Goal: Task Accomplishment & Management: Use online tool/utility

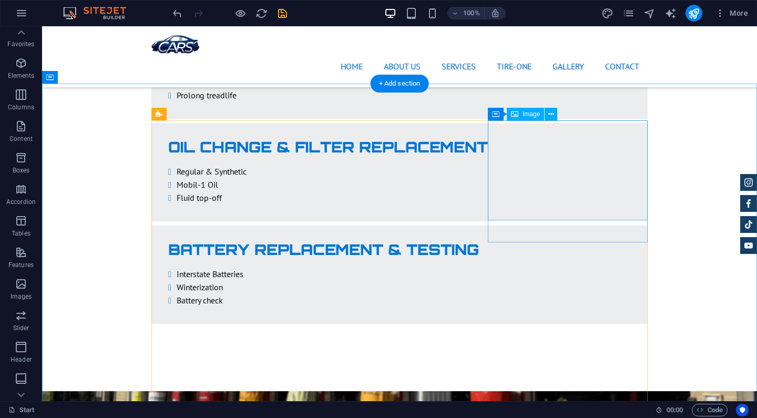
scroll to position [2163, 0]
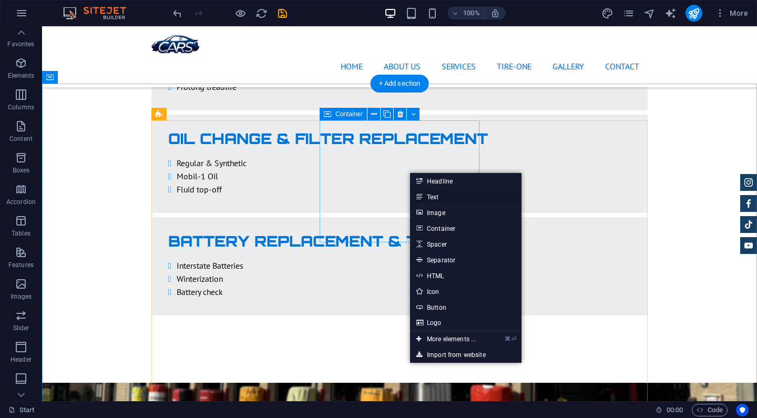
click at [448, 197] on link "Text" at bounding box center [465, 197] width 111 height 16
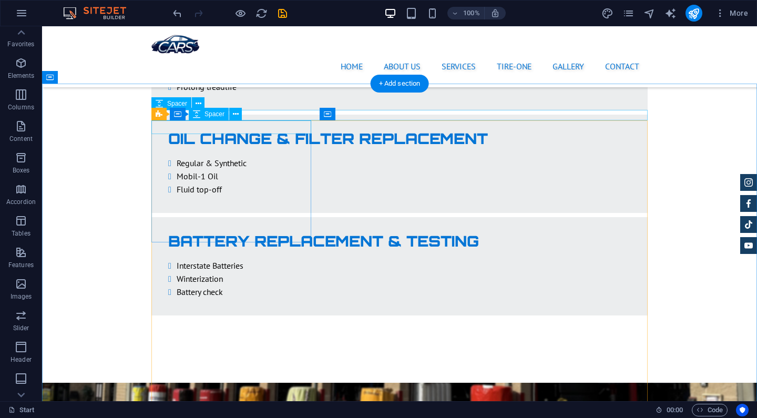
click at [202, 112] on div "Spacer" at bounding box center [209, 114] width 40 height 13
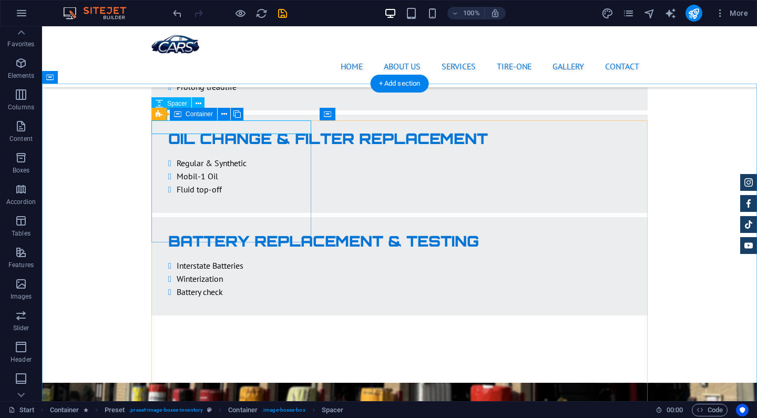
click at [174, 115] on icon at bounding box center [177, 114] width 7 height 13
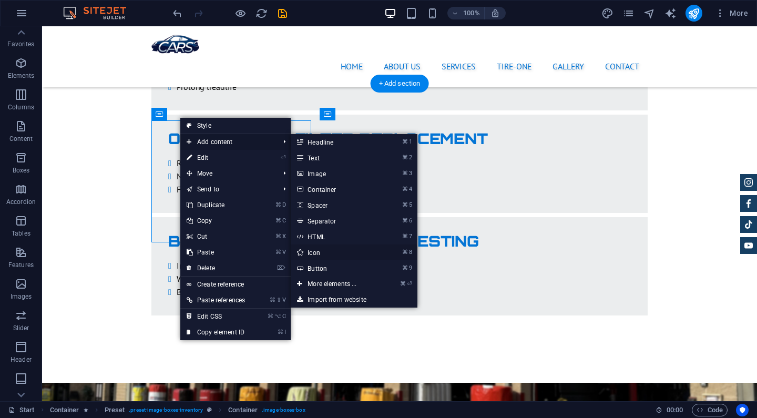
click at [341, 256] on link "⌘ 8 Icon" at bounding box center [334, 252] width 87 height 16
select select "xMidYMid"
select select "px"
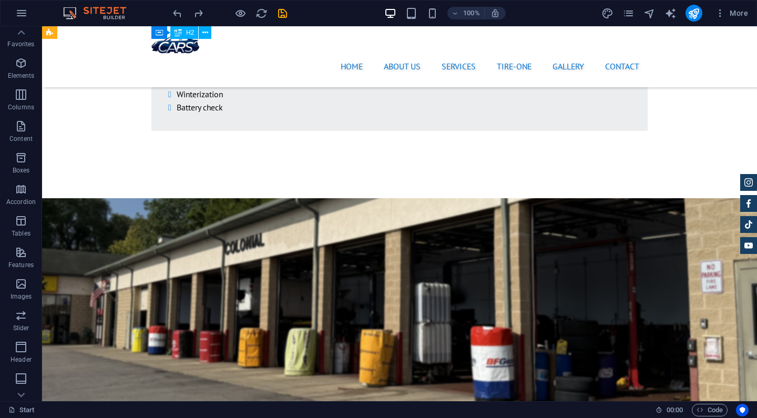
scroll to position [2324, 0]
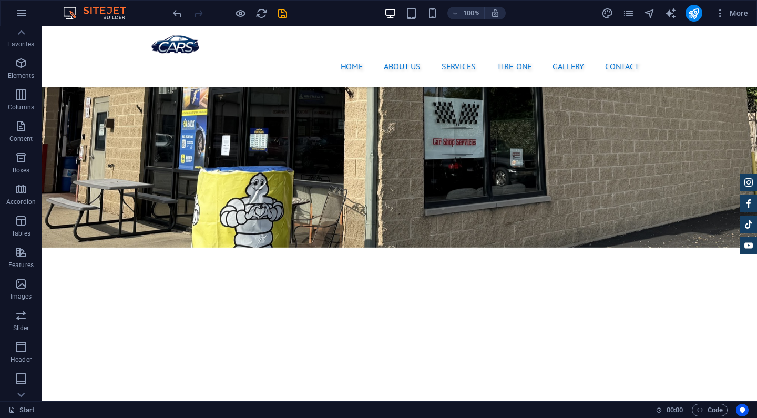
scroll to position [562, 0]
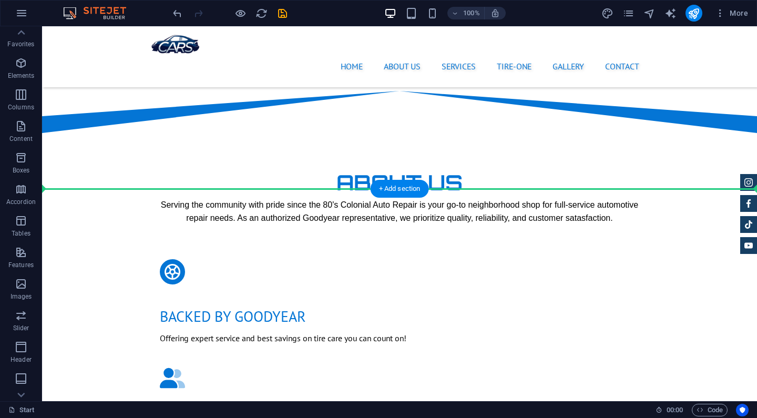
drag, startPoint x: 296, startPoint y: 298, endPoint x: 279, endPoint y: 173, distance: 126.2
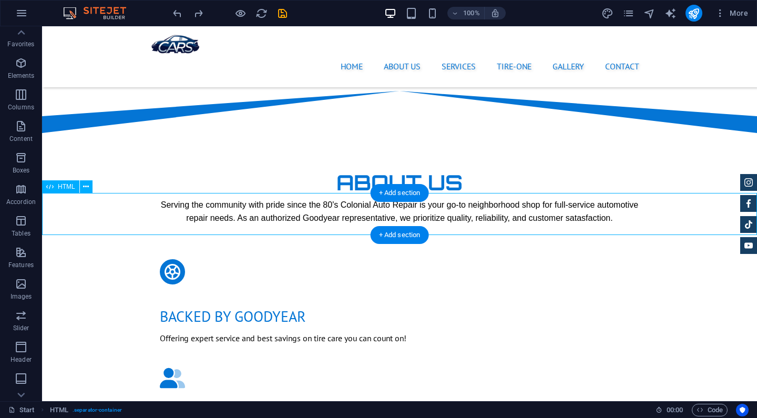
scroll to position [2410, 0]
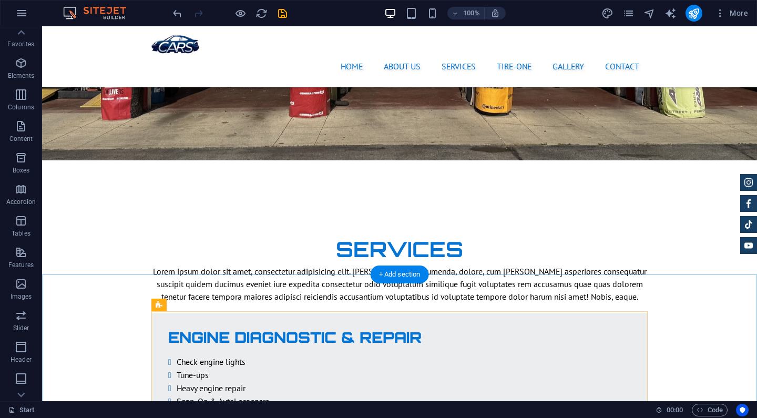
scroll to position [1476, 0]
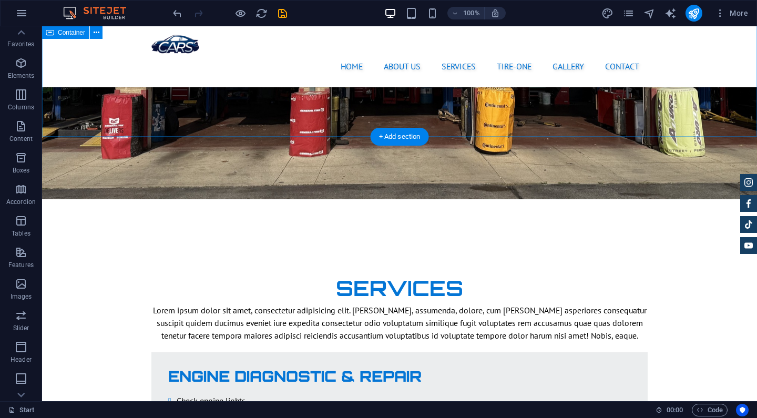
drag, startPoint x: 484, startPoint y: 234, endPoint x: 448, endPoint y: 129, distance: 111.0
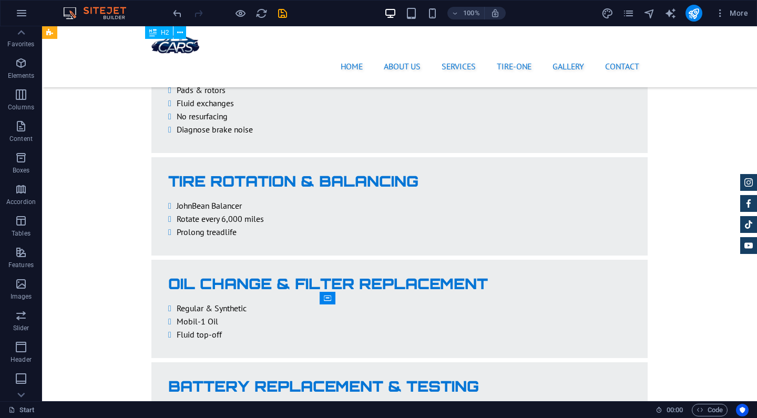
scroll to position [1979, 0]
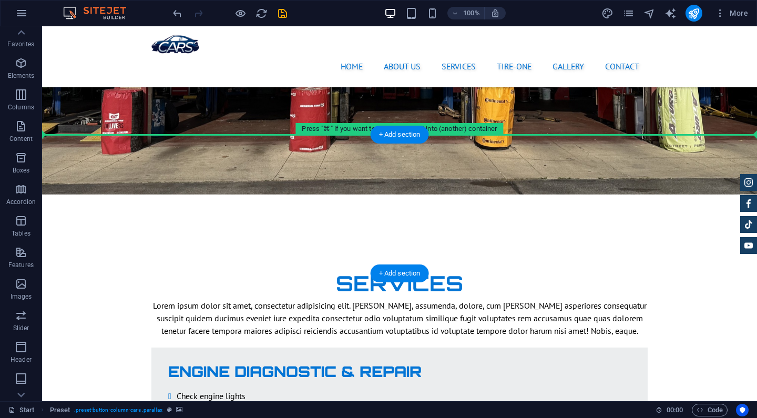
scroll to position [1478, 0]
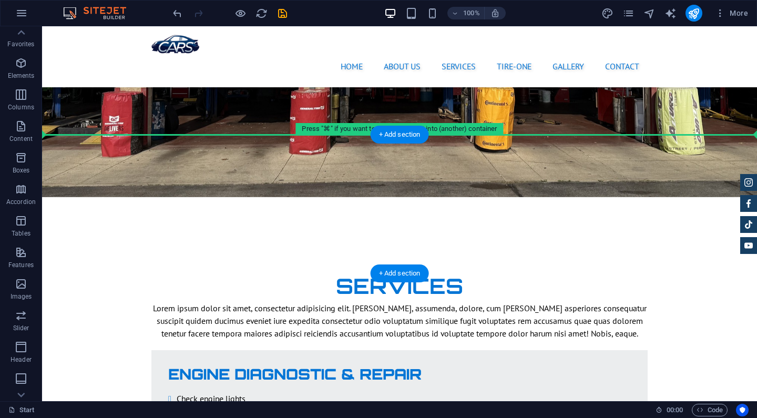
drag, startPoint x: 92, startPoint y: 152, endPoint x: 62, endPoint y: 139, distance: 33.2
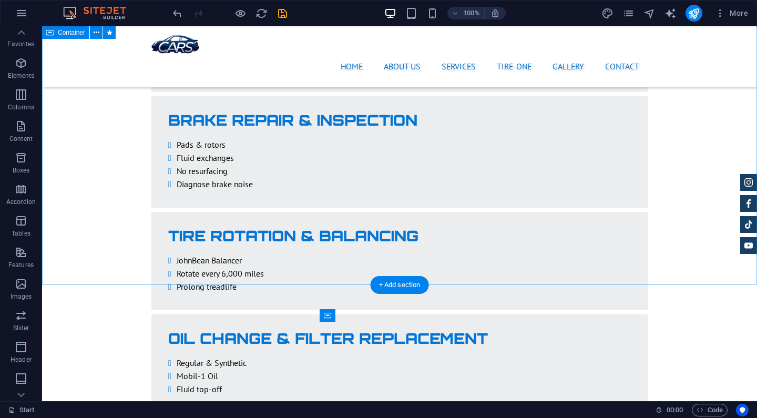
scroll to position [1962, 0]
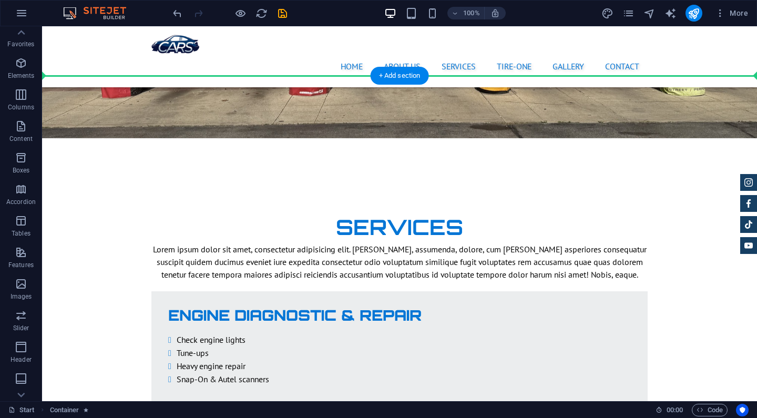
scroll to position [1534, 0]
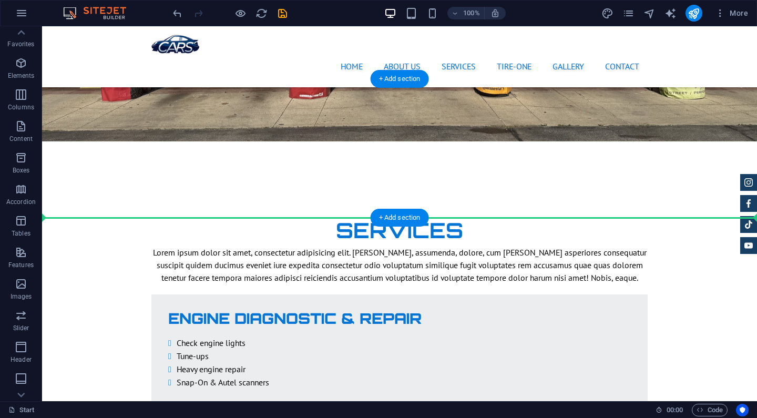
drag, startPoint x: 95, startPoint y: 306, endPoint x: 74, endPoint y: 211, distance: 97.9
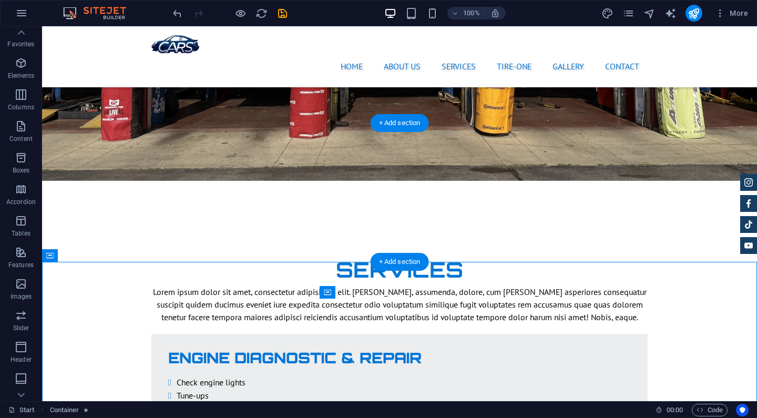
scroll to position [1490, 0]
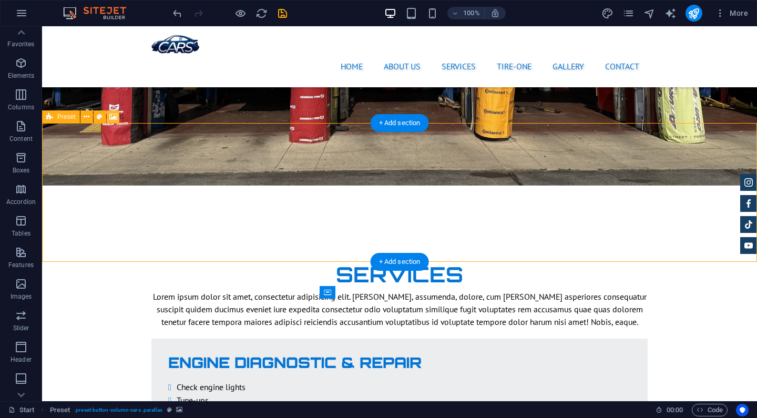
click at [110, 118] on icon at bounding box center [113, 116] width 8 height 11
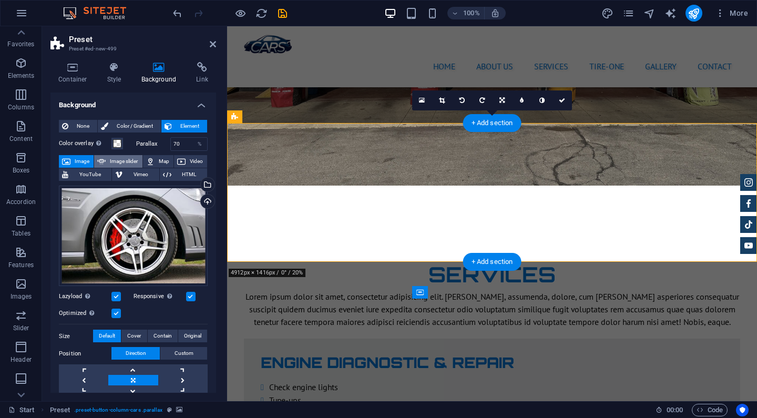
click at [119, 161] on span "Image slider" at bounding box center [124, 161] width 30 height 13
select select "ms"
select select "s"
select select "progressive"
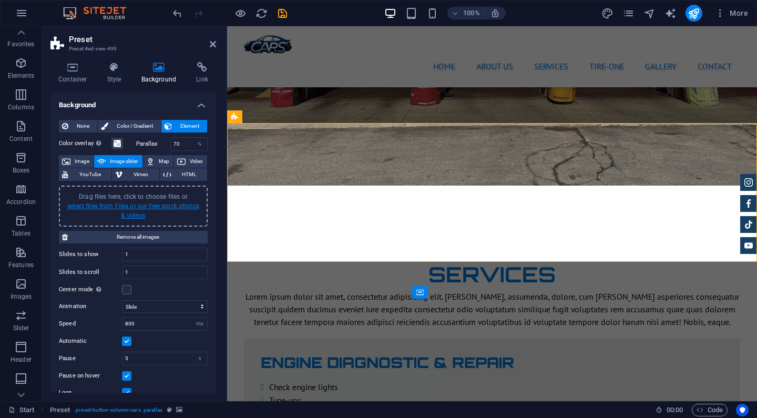
click at [141, 205] on link "select files from Files or our free stock photos & videos" at bounding box center [133, 210] width 132 height 17
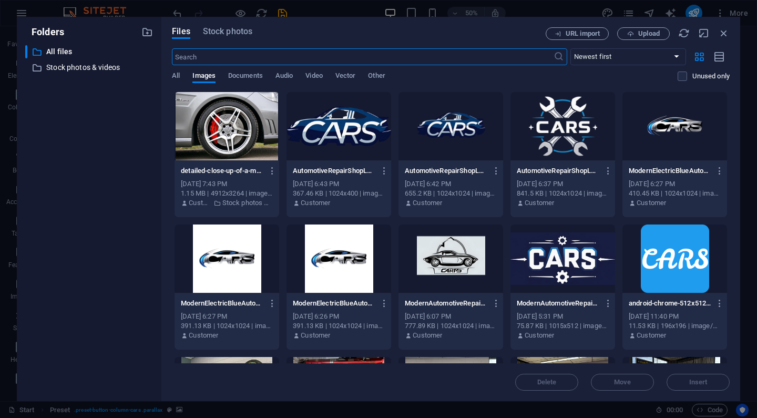
click at [259, 135] on div at bounding box center [226, 126] width 105 height 68
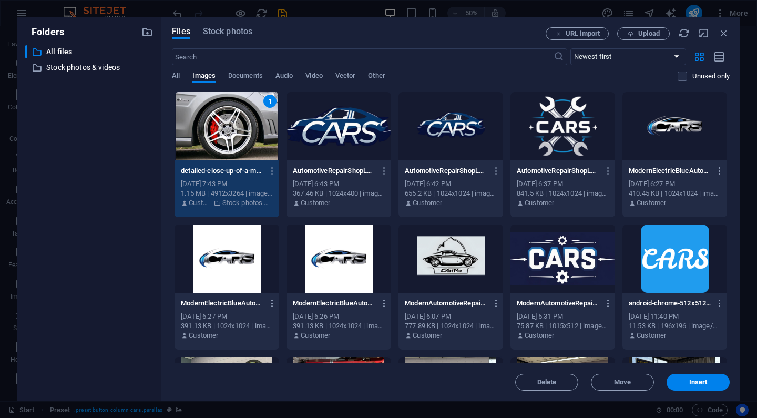
scroll to position [-1, 0]
click at [236, 131] on div "1" at bounding box center [226, 126] width 105 height 68
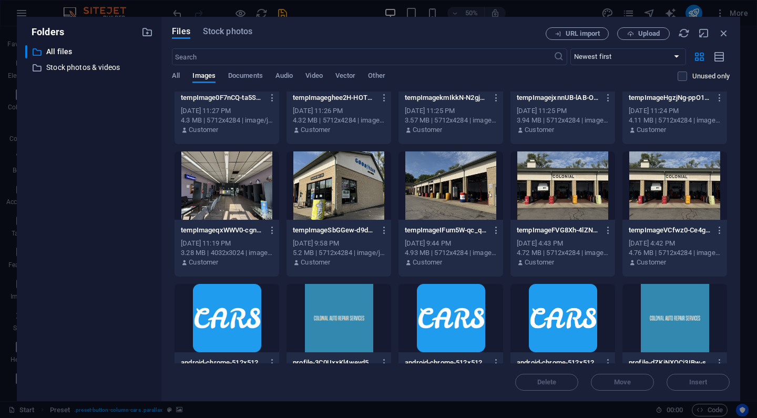
scroll to position [339, 0]
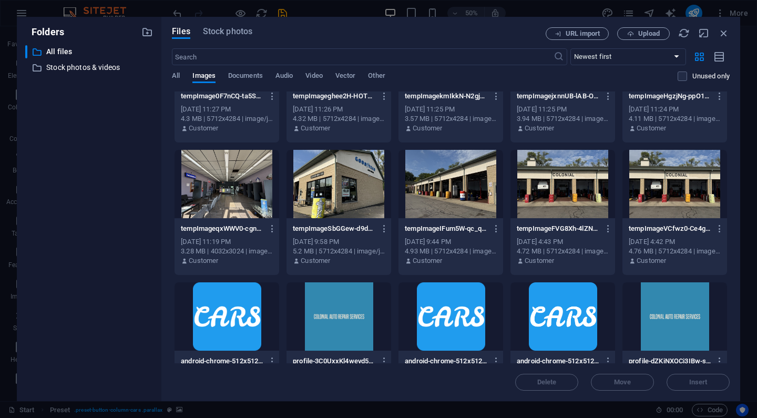
click at [554, 187] on div at bounding box center [562, 184] width 105 height 68
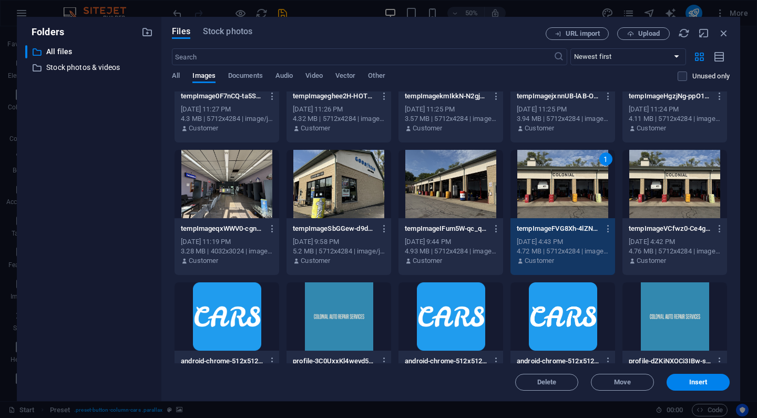
click at [442, 183] on div at bounding box center [450, 184] width 105 height 68
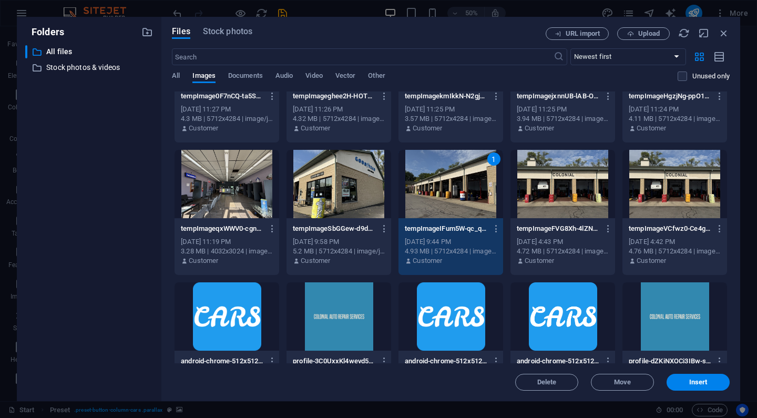
click at [349, 184] on div at bounding box center [338, 184] width 105 height 68
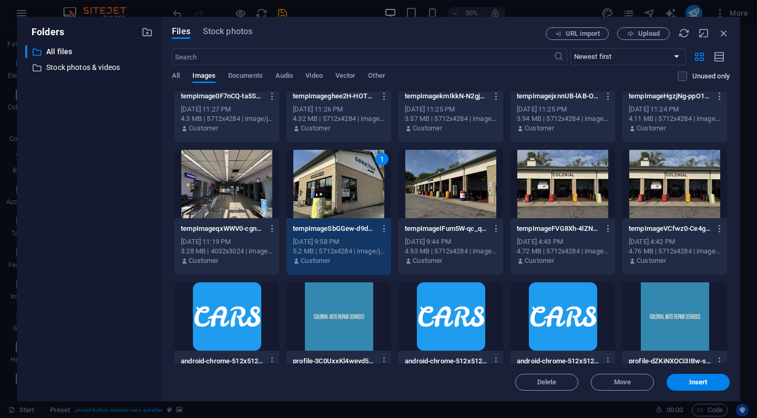
click at [442, 183] on div at bounding box center [450, 184] width 105 height 68
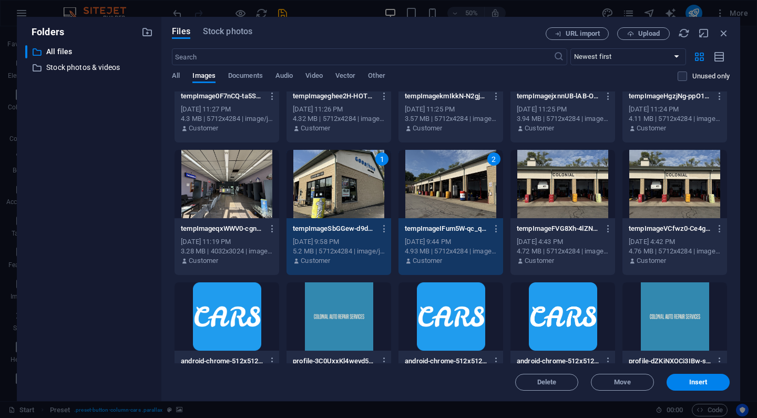
click at [558, 187] on div at bounding box center [562, 184] width 105 height 68
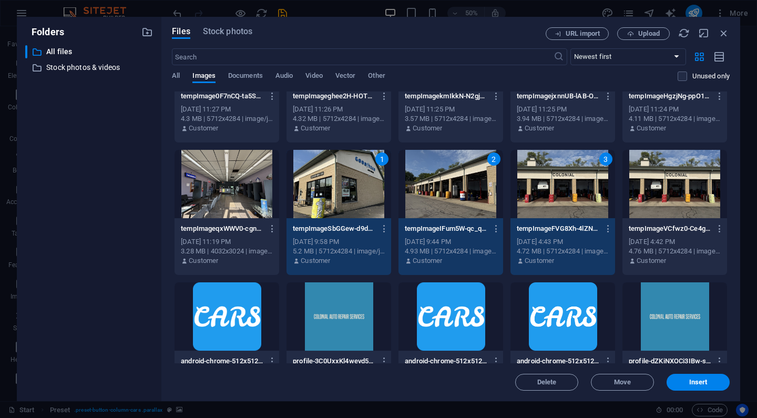
click at [683, 192] on div at bounding box center [674, 184] width 105 height 68
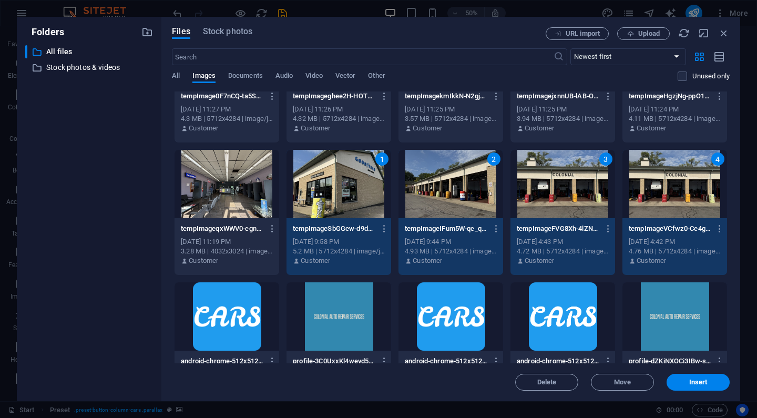
click at [671, 210] on div "4" at bounding box center [674, 184] width 105 height 68
click at [668, 203] on div "4" at bounding box center [674, 184] width 105 height 68
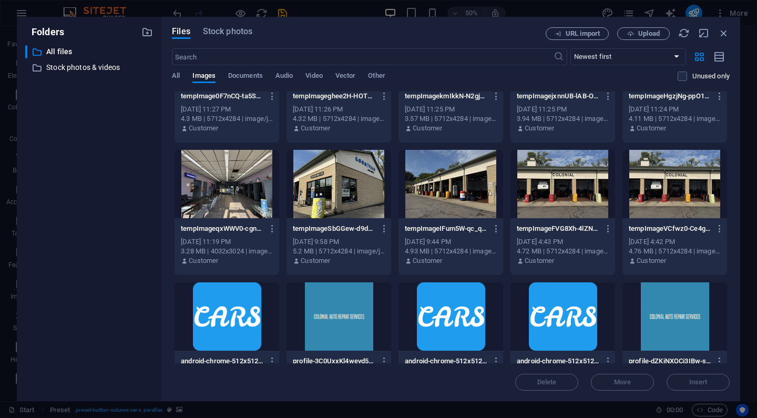
click at [251, 180] on div at bounding box center [226, 184] width 105 height 68
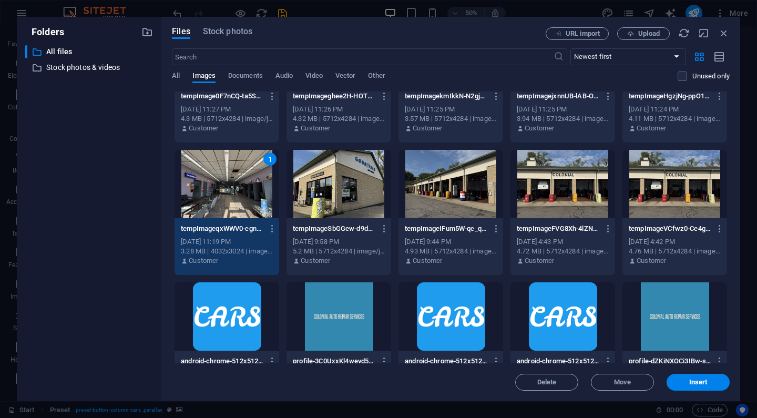
click at [312, 179] on div at bounding box center [338, 184] width 105 height 68
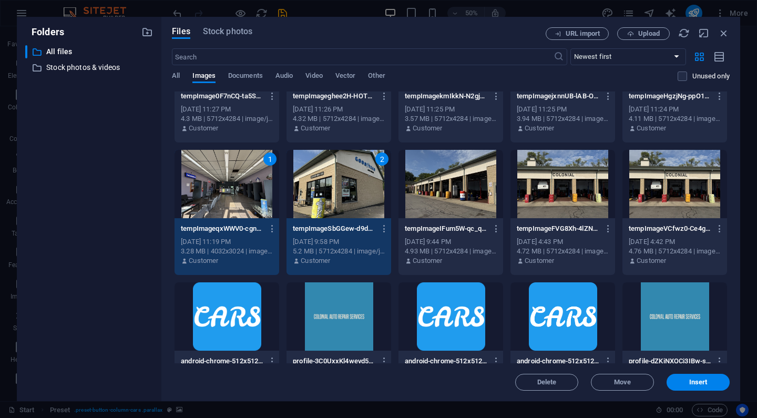
click at [536, 183] on div at bounding box center [562, 184] width 105 height 68
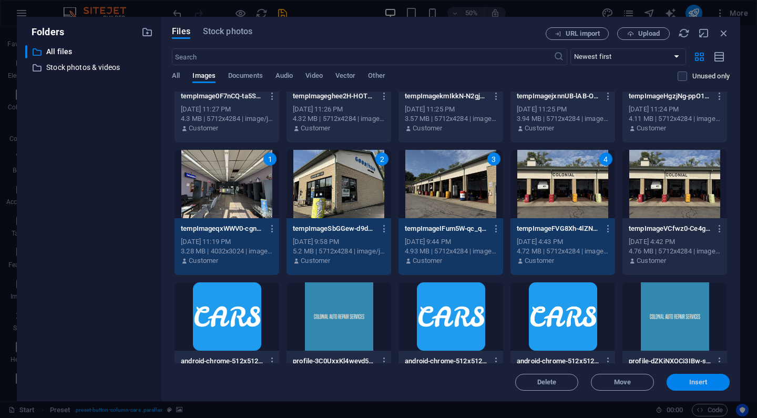
click at [698, 382] on span "Insert" at bounding box center [698, 382] width 18 height 6
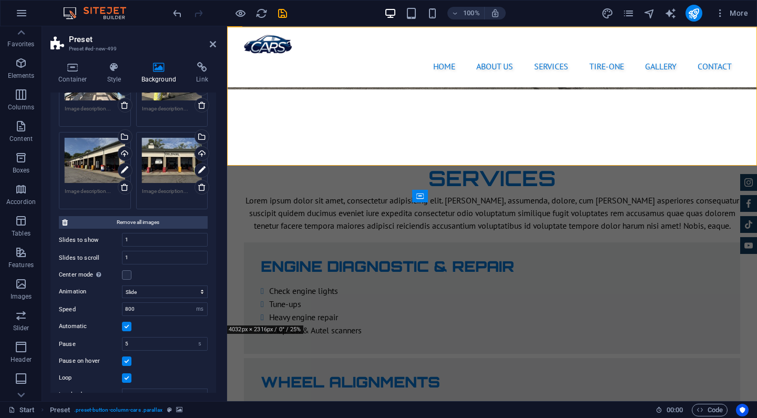
scroll to position [181, 0]
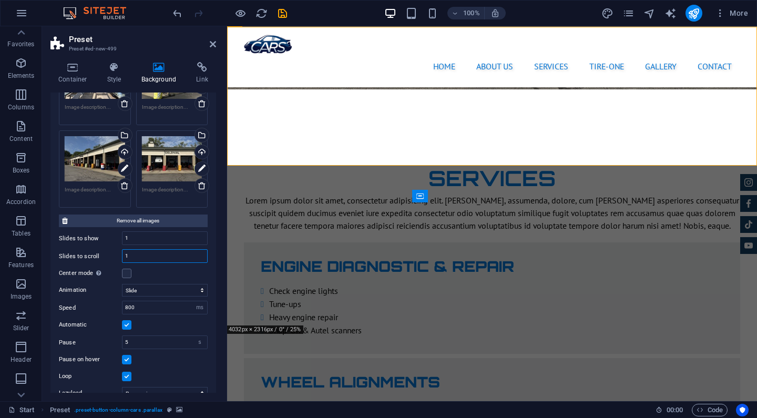
click at [141, 259] on input "1" at bounding box center [164, 256] width 85 height 13
type input "4"
click at [159, 272] on div "Center mode Enables centered view with partial previous/next slide. Use with od…" at bounding box center [133, 273] width 149 height 13
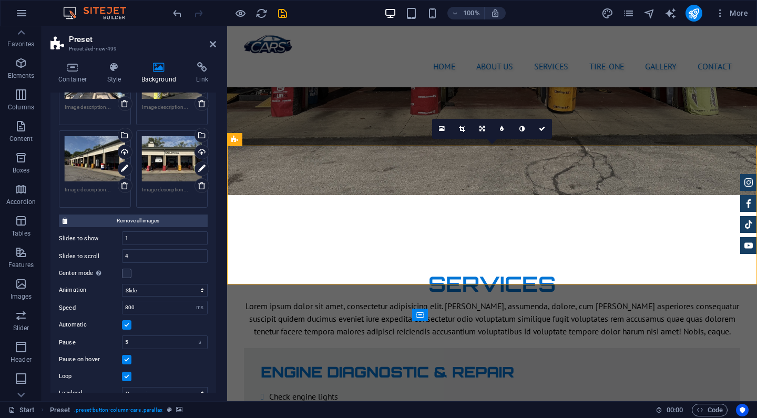
scroll to position [1466, 0]
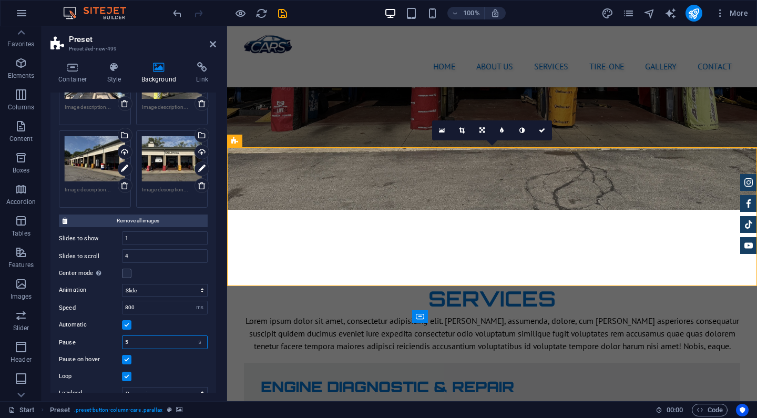
click at [140, 341] on input "5" at bounding box center [164, 342] width 85 height 13
type input "3"
click at [172, 321] on div "Automatic" at bounding box center [133, 324] width 149 height 13
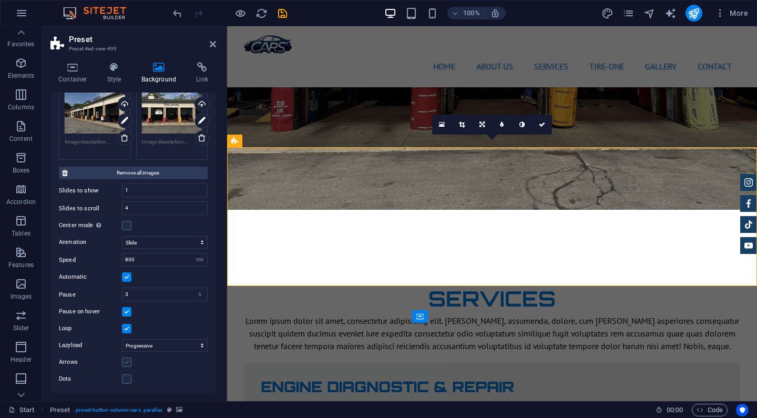
scroll to position [228, 0]
click at [130, 362] on label at bounding box center [126, 362] width 9 height 9
click at [0, 0] on input "Arrows" at bounding box center [0, 0] width 0 height 0
click at [129, 377] on label at bounding box center [126, 379] width 9 height 9
click at [0, 0] on input "Dots" at bounding box center [0, 0] width 0 height 0
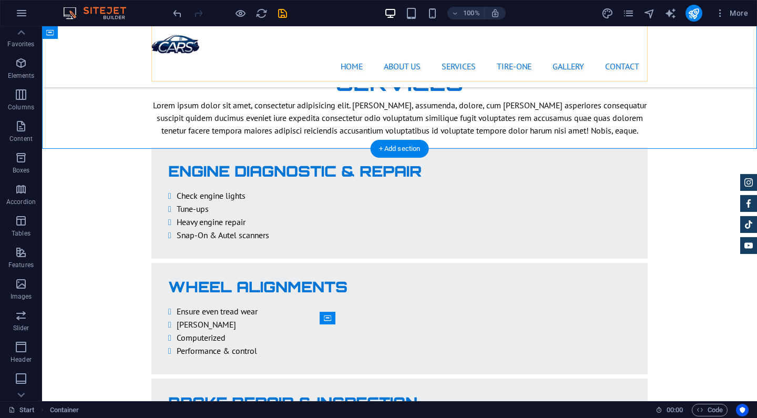
scroll to position [1453, 0]
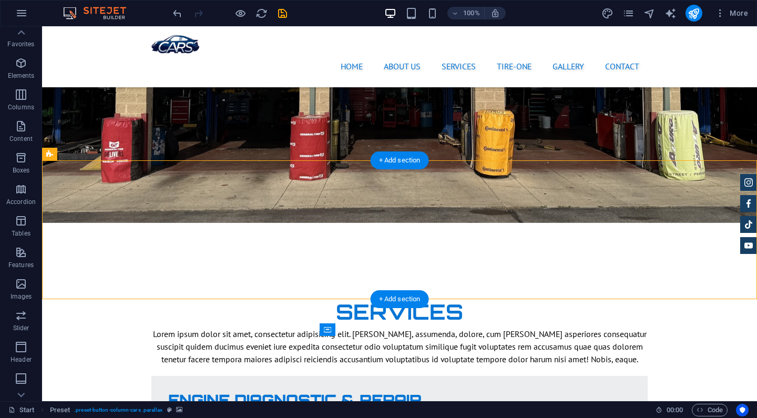
click at [44, 150] on div "Preset" at bounding box center [61, 154] width 38 height 13
click at [115, 157] on icon at bounding box center [113, 154] width 8 height 11
select select "ms"
select select "s"
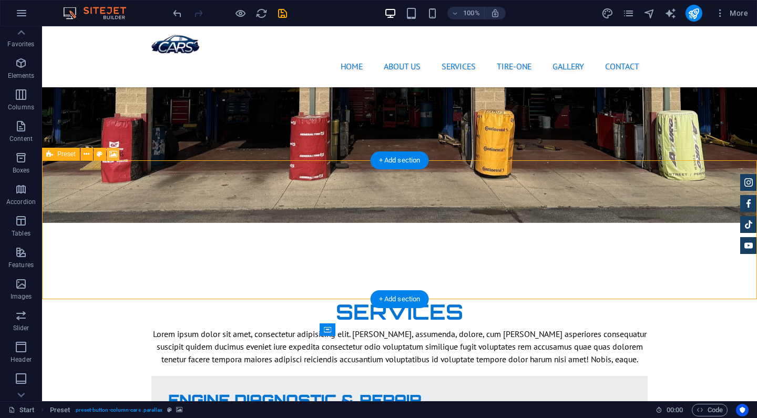
select select "progressive"
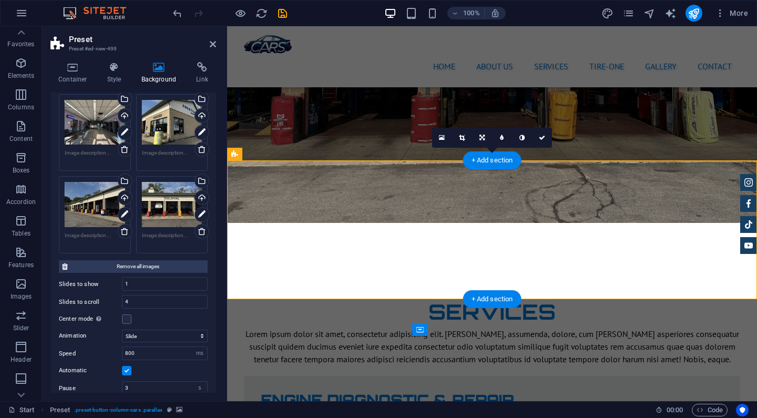
scroll to position [137, 0]
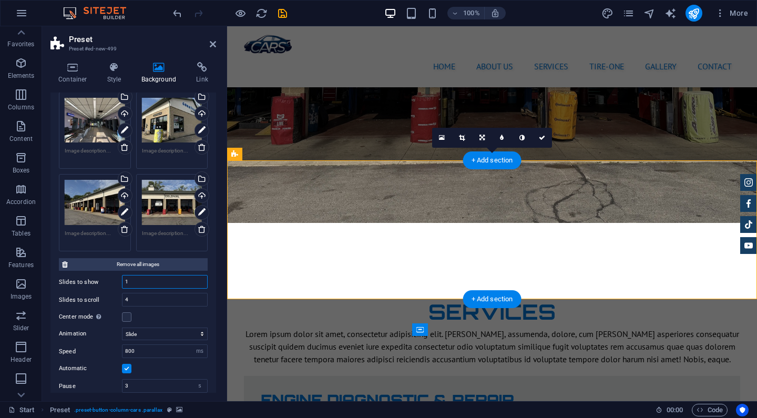
click at [140, 283] on input "1" at bounding box center [164, 281] width 85 height 13
type input "4"
click at [185, 313] on div "Center mode Enables centered view with partial previous/next slide. Use with od…" at bounding box center [133, 317] width 149 height 13
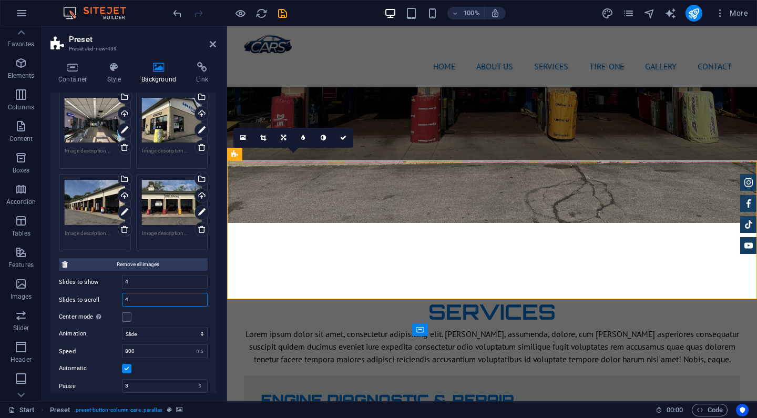
click at [142, 297] on input "4" at bounding box center [164, 299] width 85 height 13
type input "1"
click at [153, 312] on div "Center mode Enables centered view with partial previous/next slide. Use with od…" at bounding box center [133, 317] width 149 height 13
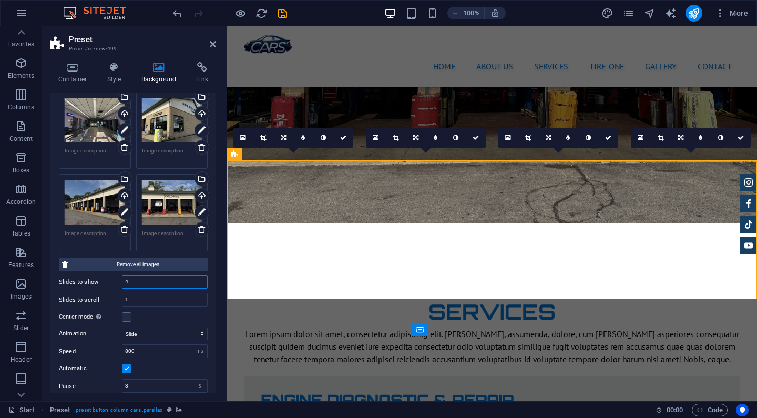
click at [132, 280] on input "4" at bounding box center [164, 281] width 85 height 13
type input "1"
drag, startPoint x: 155, startPoint y: 320, endPoint x: 151, endPoint y: 96, distance: 223.4
click at [155, 320] on div "Center mode Enables centered view with partial previous/next slide. Use with od…" at bounding box center [133, 317] width 149 height 13
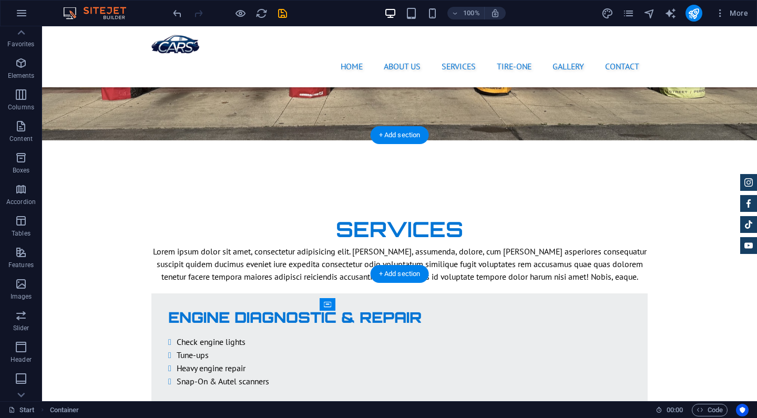
scroll to position [1478, 0]
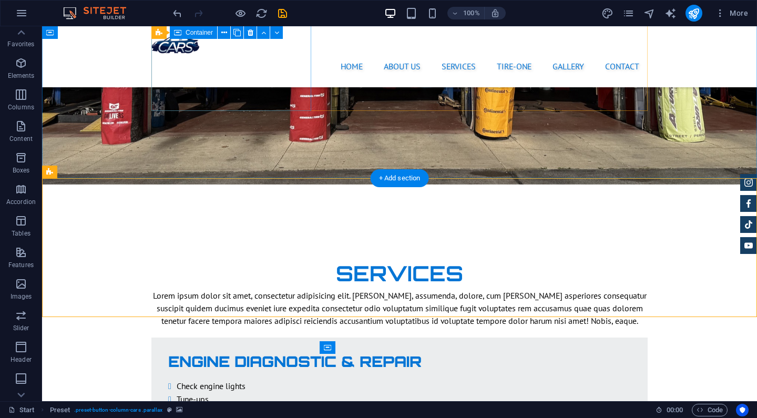
scroll to position [1435, 0]
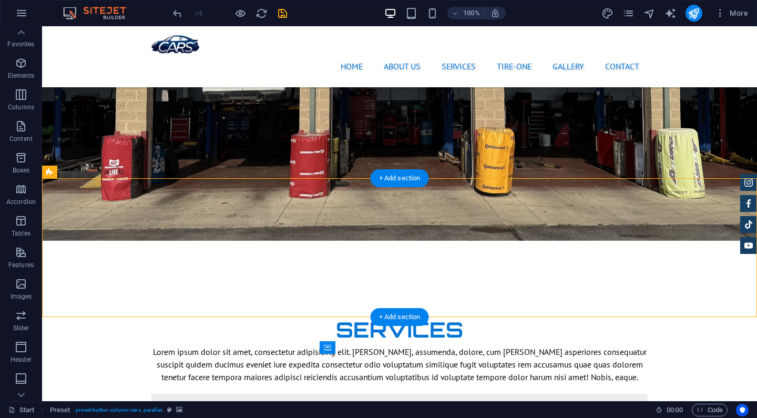
click at [114, 170] on icon at bounding box center [113, 172] width 8 height 11
select select "ms"
select select "s"
select select "progressive"
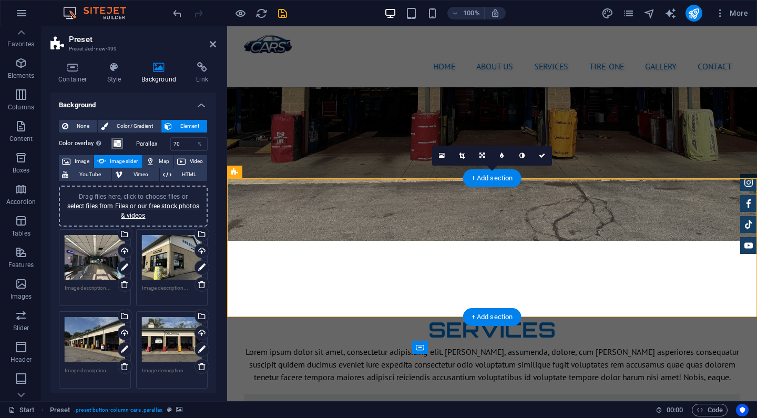
click at [121, 144] on button "Color overlay Places an overlay over the background to colorize it" at bounding box center [117, 144] width 12 height 12
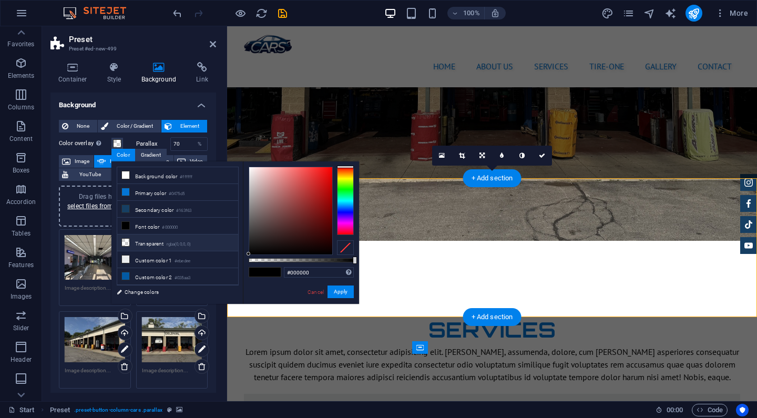
click at [169, 241] on small "rgba(0,0,0,.0)" at bounding box center [179, 244] width 25 height 7
type input "rgba(0, 0, 0, 0)"
click at [338, 294] on button "Apply" at bounding box center [340, 291] width 26 height 13
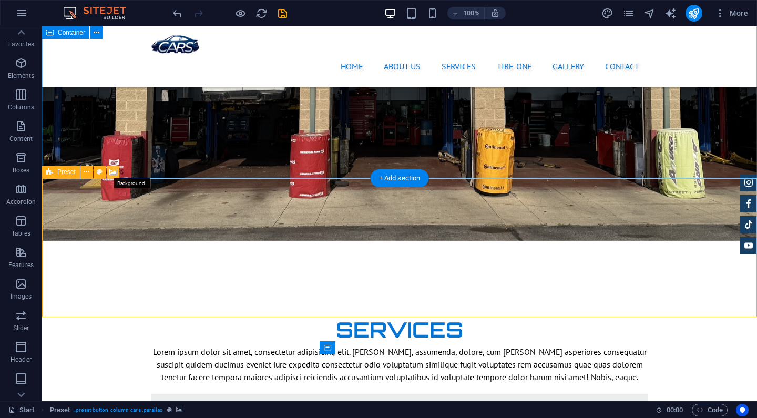
click at [115, 169] on icon at bounding box center [113, 172] width 8 height 11
select select "ms"
select select "s"
select select "progressive"
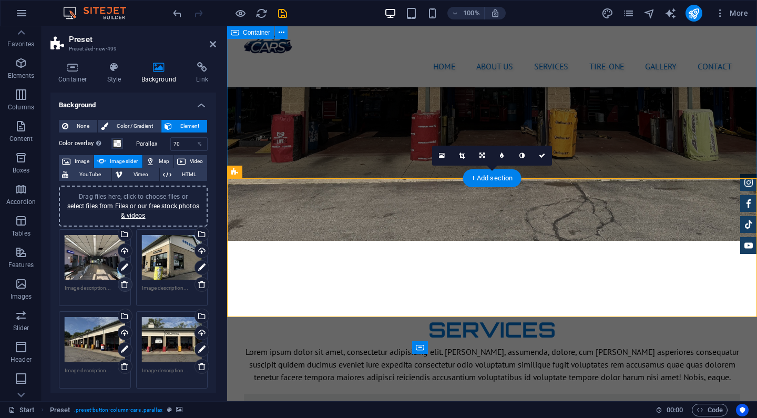
click at [122, 281] on icon at bounding box center [124, 284] width 8 height 8
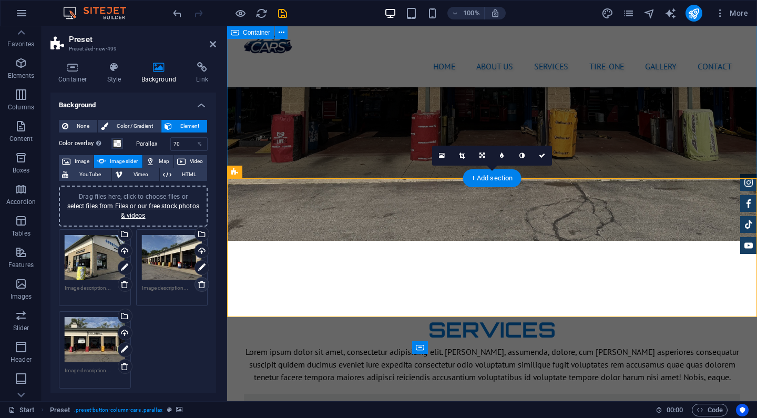
click at [201, 284] on icon at bounding box center [202, 284] width 8 height 8
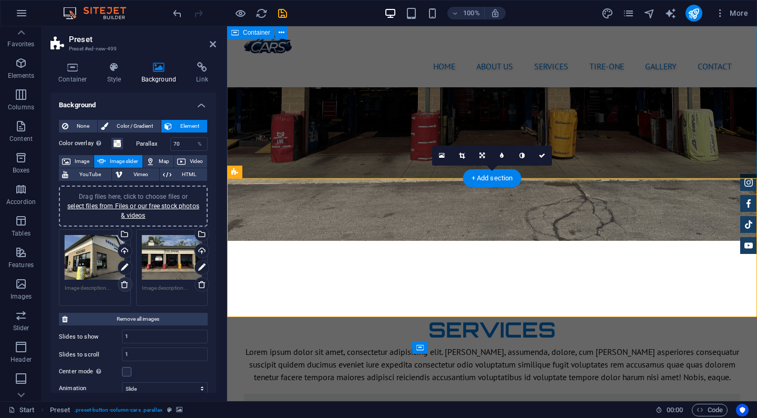
click at [125, 285] on icon at bounding box center [124, 284] width 8 height 8
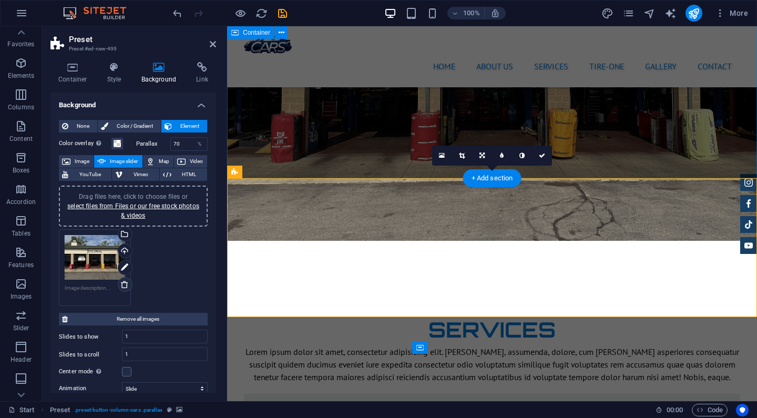
click at [125, 285] on icon at bounding box center [124, 284] width 8 height 8
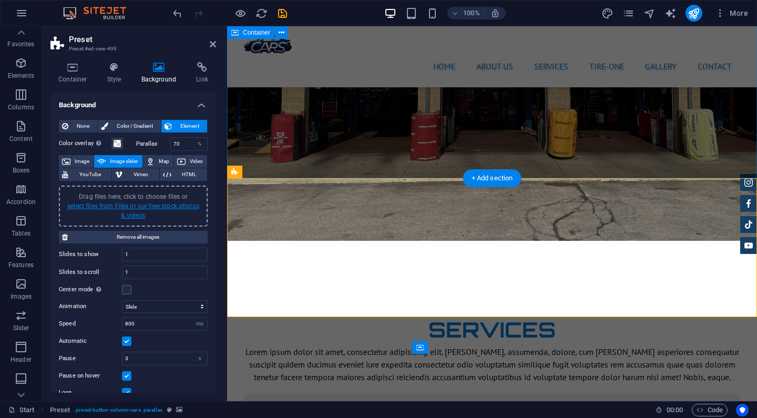
click at [160, 207] on link "select files from Files or our free stock photos & videos" at bounding box center [133, 210] width 132 height 17
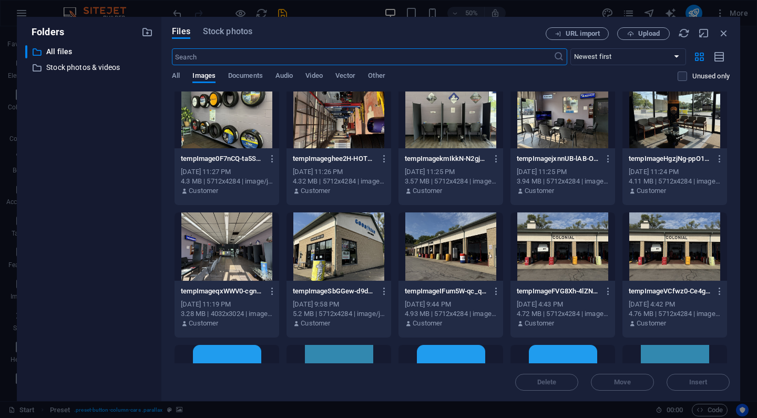
scroll to position [271, 0]
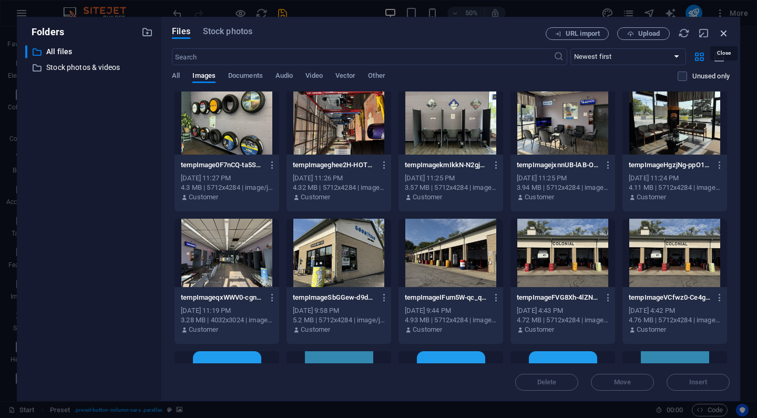
click at [725, 30] on icon "button" at bounding box center [724, 33] width 12 height 12
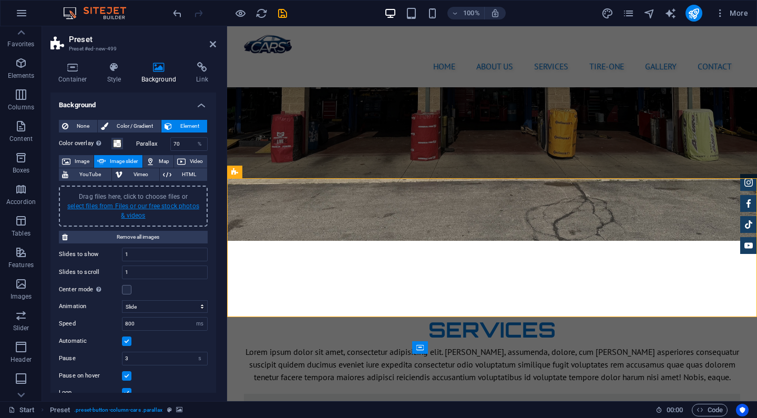
click at [148, 204] on link "select files from Files or our free stock photos & videos" at bounding box center [133, 210] width 132 height 17
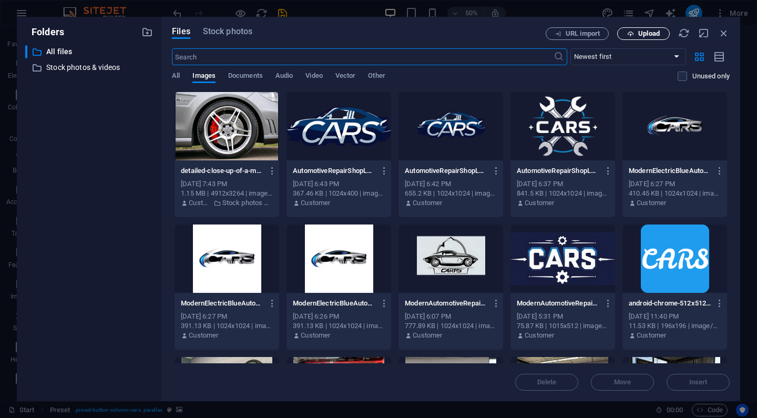
click at [641, 27] on button "Upload" at bounding box center [643, 33] width 53 height 13
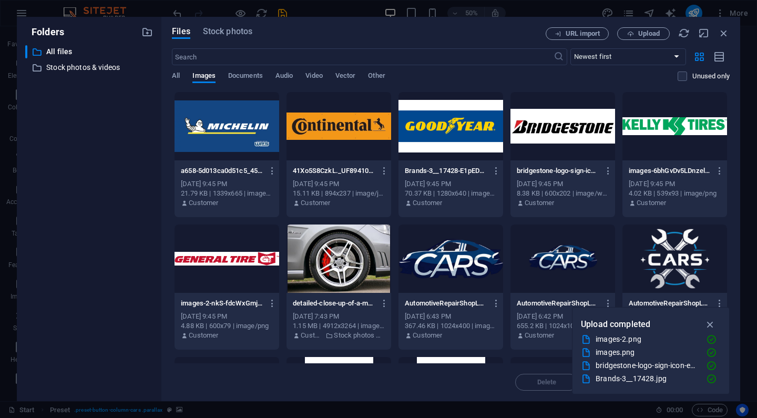
click at [245, 123] on div at bounding box center [226, 126] width 105 height 68
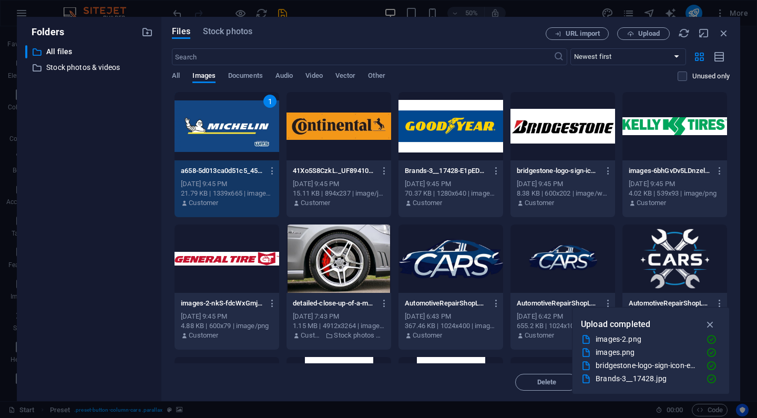
click at [248, 120] on div "1" at bounding box center [226, 126] width 105 height 68
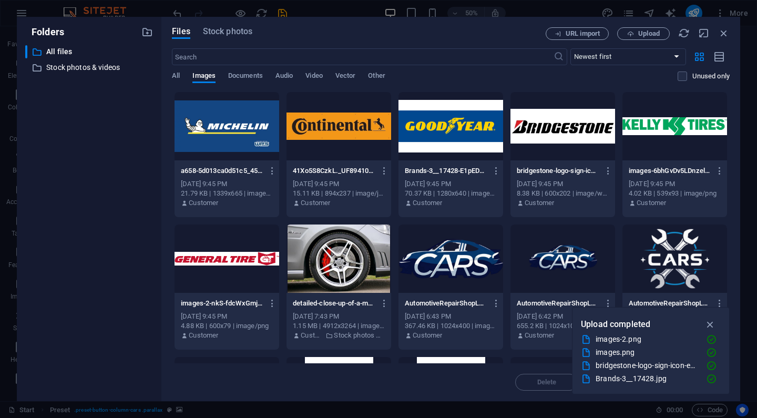
click at [425, 111] on div at bounding box center [450, 126] width 105 height 68
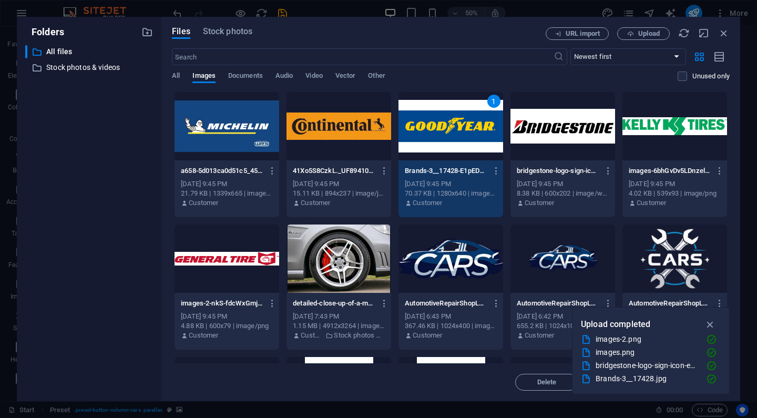
click at [425, 111] on div "1" at bounding box center [450, 126] width 105 height 68
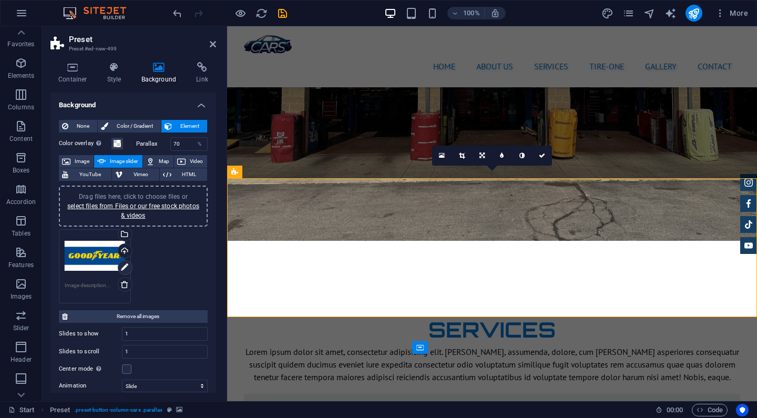
click at [123, 264] on icon at bounding box center [124, 267] width 7 height 13
click at [126, 269] on icon at bounding box center [124, 267] width 7 height 13
click at [125, 263] on icon at bounding box center [124, 267] width 7 height 13
click at [481, 153] on icon at bounding box center [481, 155] width 5 height 6
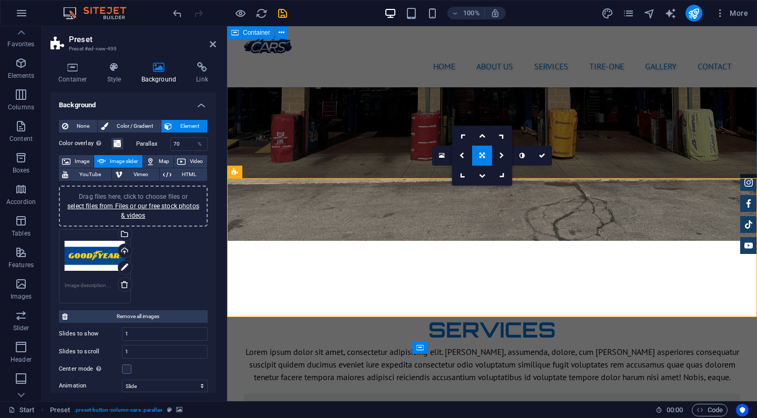
click at [481, 153] on icon at bounding box center [481, 155] width 5 height 6
click at [457, 155] on link at bounding box center [462, 156] width 20 height 20
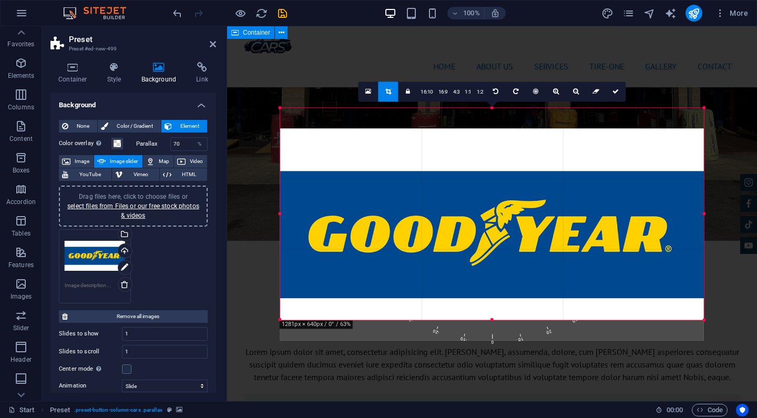
drag, startPoint x: 457, startPoint y: 180, endPoint x: 456, endPoint y: 201, distance: 20.5
click at [456, 201] on div at bounding box center [492, 234] width 424 height 212
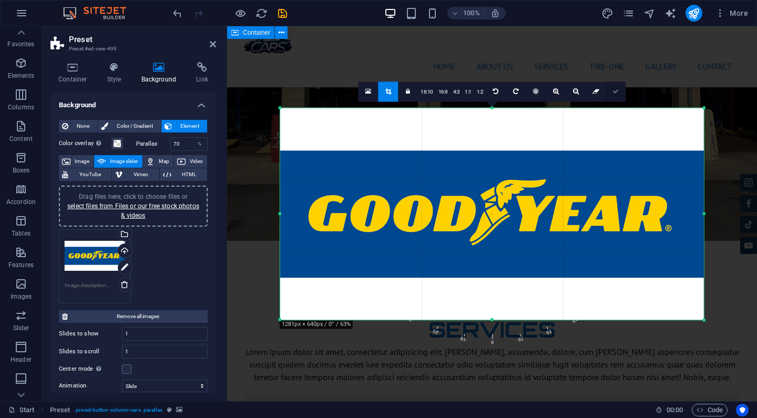
drag, startPoint x: 615, startPoint y: 93, endPoint x: 388, endPoint y: 67, distance: 228.5
click at [615, 93] on icon at bounding box center [615, 91] width 6 height 6
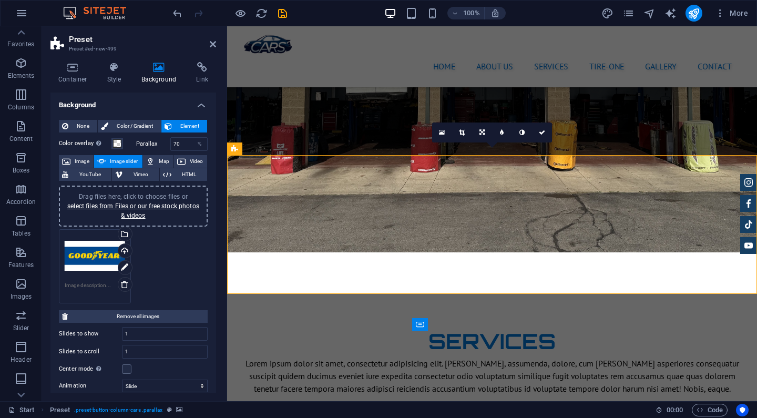
scroll to position [1459, 0]
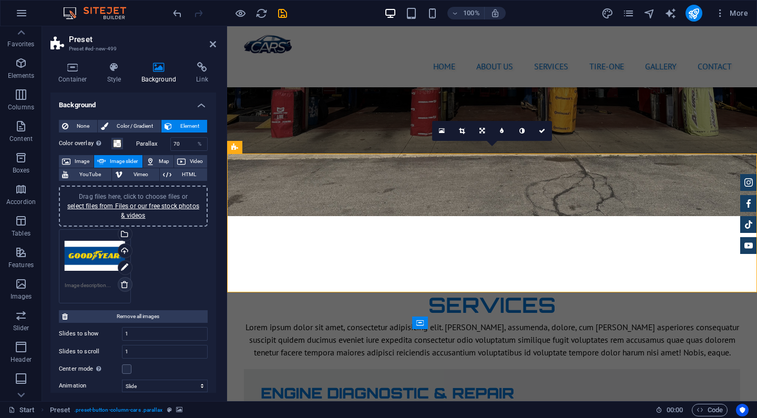
click at [123, 283] on icon at bounding box center [124, 284] width 8 height 8
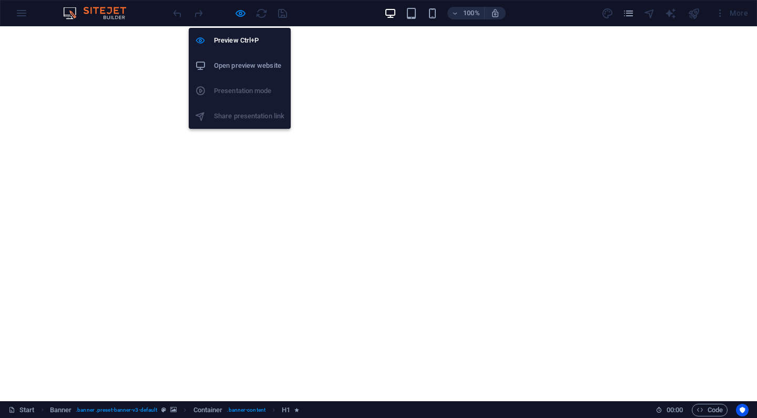
drag, startPoint x: 0, startPoint y: 0, endPoint x: 245, endPoint y: 68, distance: 254.1
click at [245, 68] on h6 "Open preview website" at bounding box center [249, 65] width 70 height 13
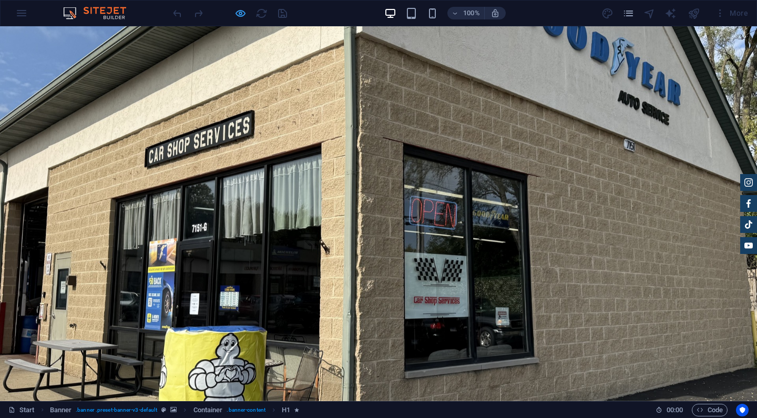
click at [240, 18] on icon "button" at bounding box center [240, 13] width 12 height 12
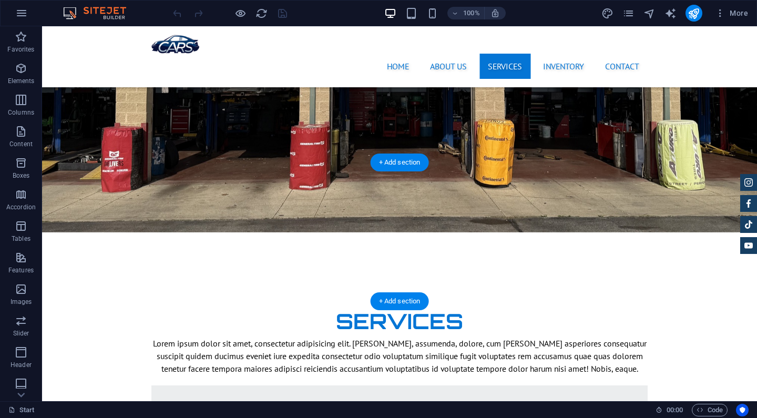
scroll to position [1436, 0]
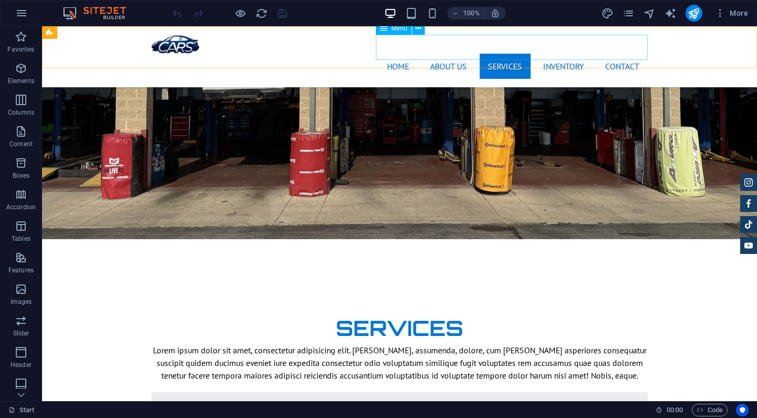
click at [566, 54] on nav "Home About us Services Inventory Contact" at bounding box center [399, 66] width 496 height 25
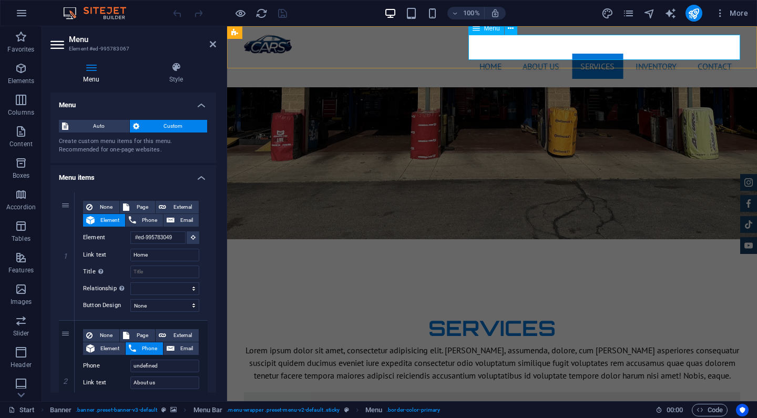
click at [652, 54] on nav "Home About us Services Inventory Contact" at bounding box center [492, 66] width 496 height 25
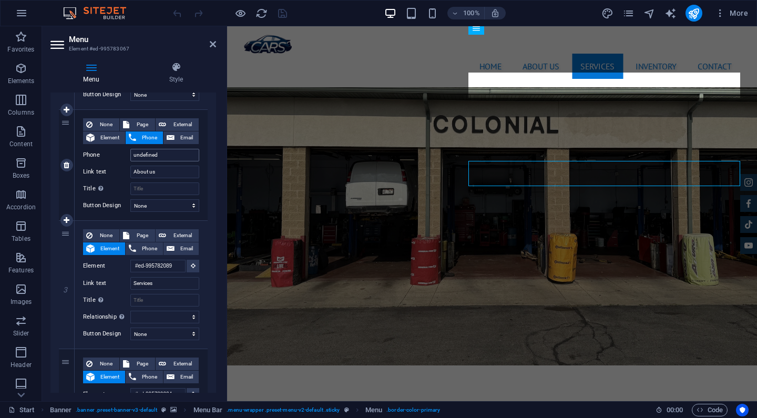
scroll to position [207, 0]
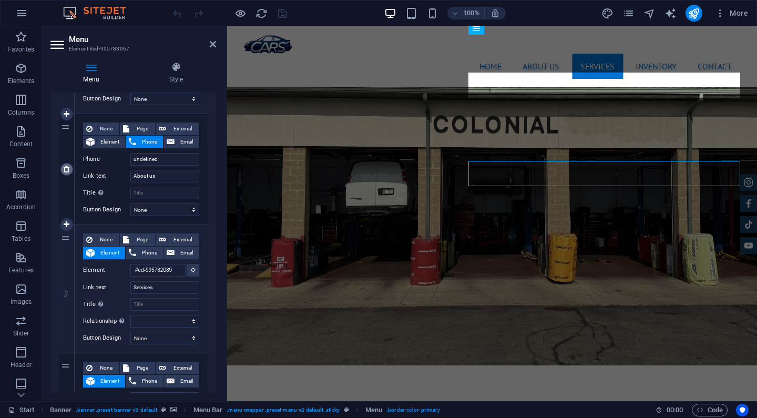
click at [64, 167] on icon at bounding box center [67, 169] width 6 height 7
select select
type input "#ed-995782089"
type input "Services"
select select
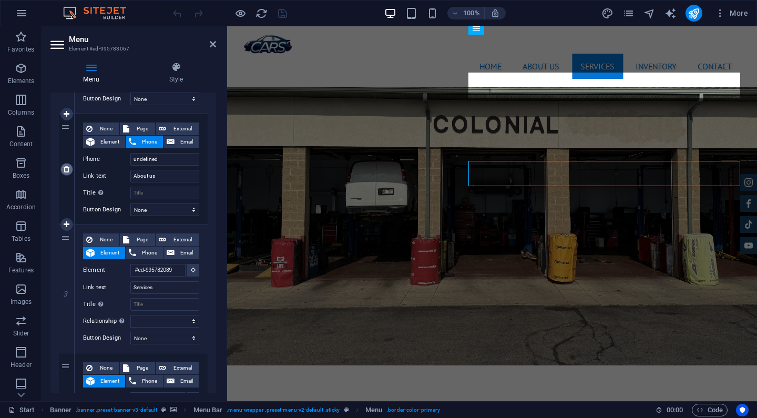
type input "#ed-995782224"
type input "Inventory"
select select
type input "#ed-995782746"
type input "Contact"
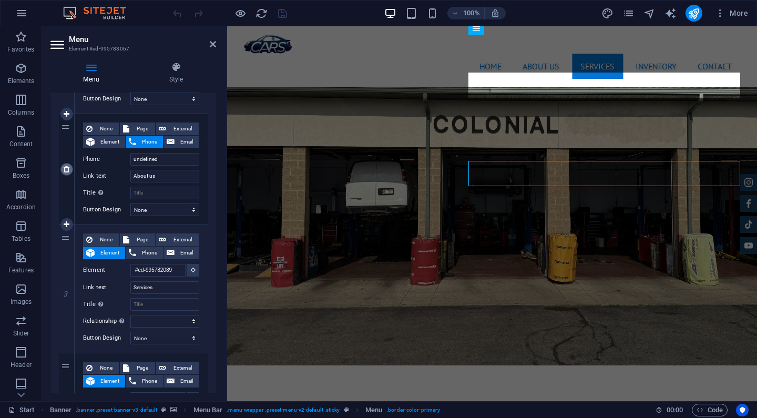
select select
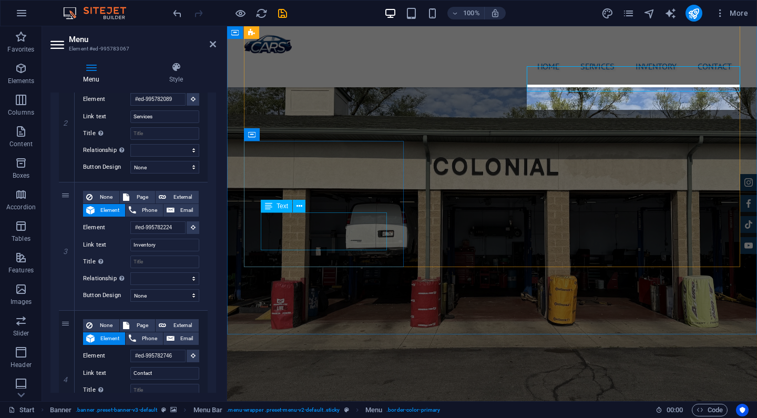
scroll to position [1279, 0]
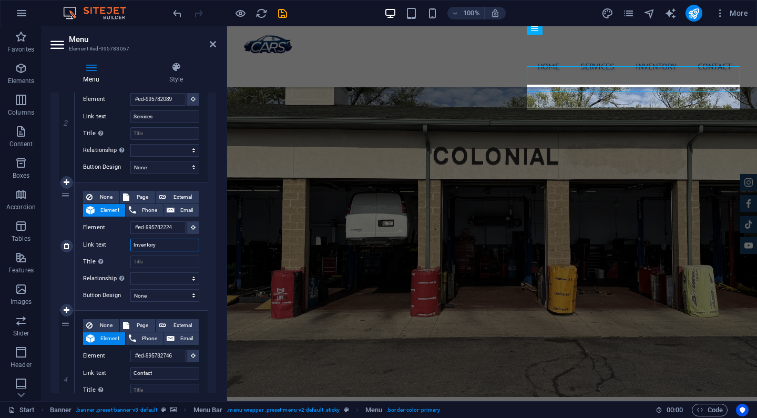
drag, startPoint x: 162, startPoint y: 244, endPoint x: 131, endPoint y: 243, distance: 31.0
click at [131, 243] on input "Inventory" at bounding box center [164, 245] width 69 height 13
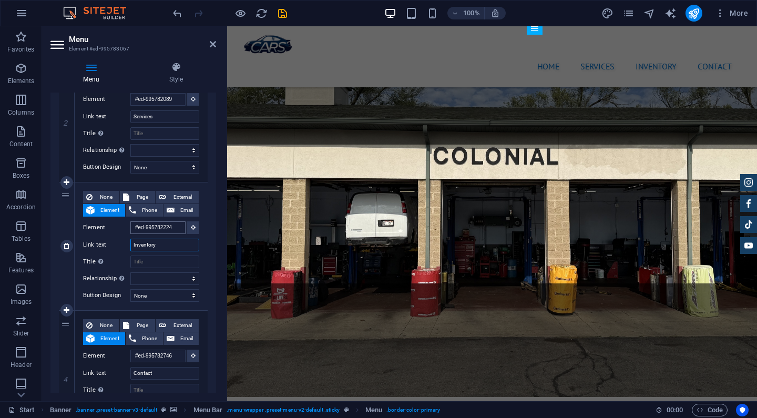
scroll to position [1468, 0]
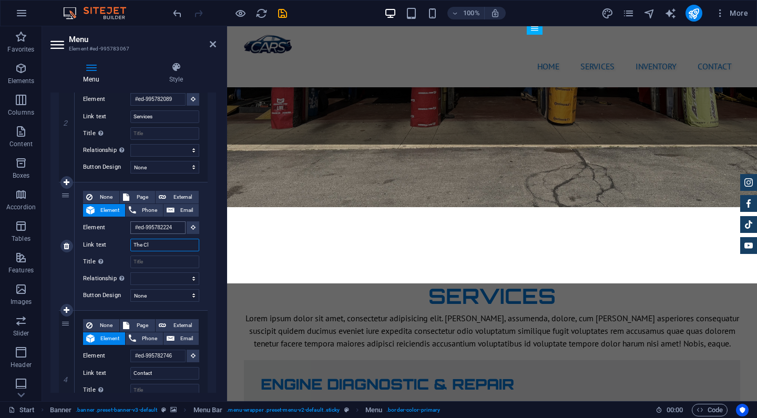
type input "The Clu"
select select
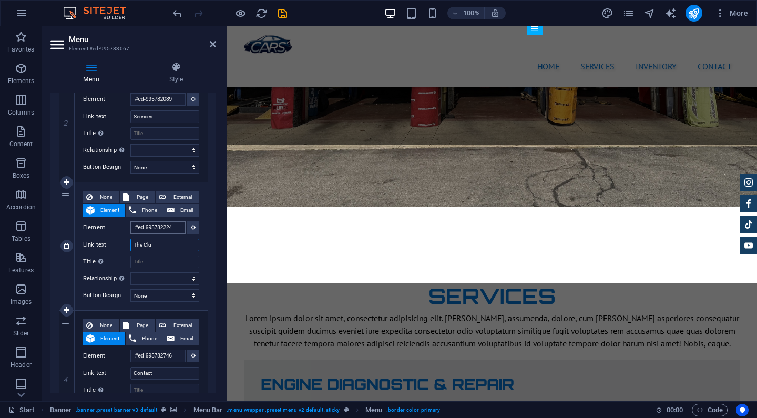
type input "The Club"
select select
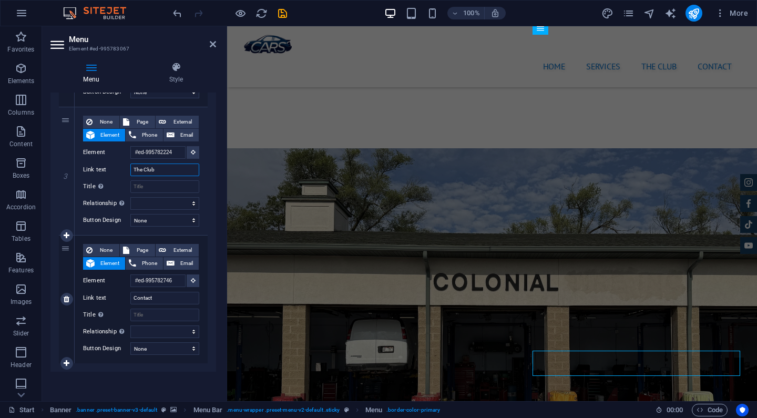
scroll to position [1110, 0]
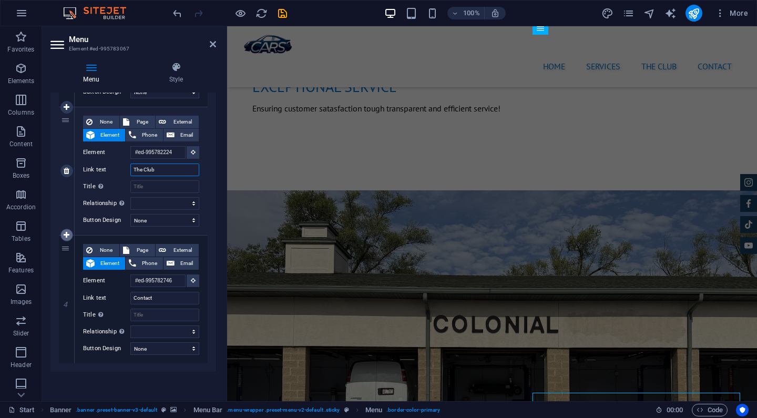
type input "The Club"
click at [66, 234] on icon at bounding box center [67, 234] width 6 height 7
select select
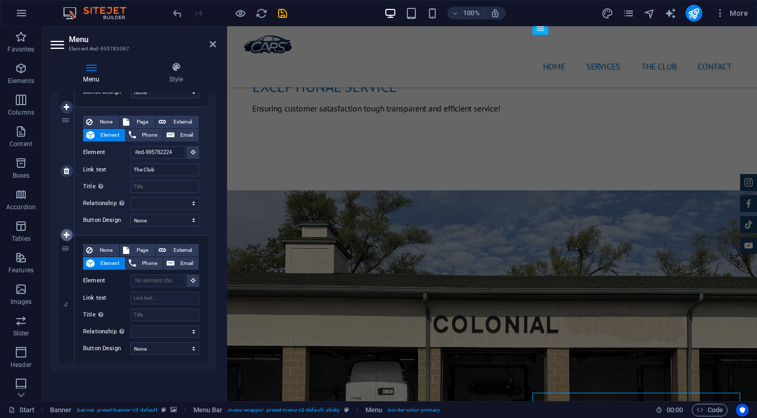
select select
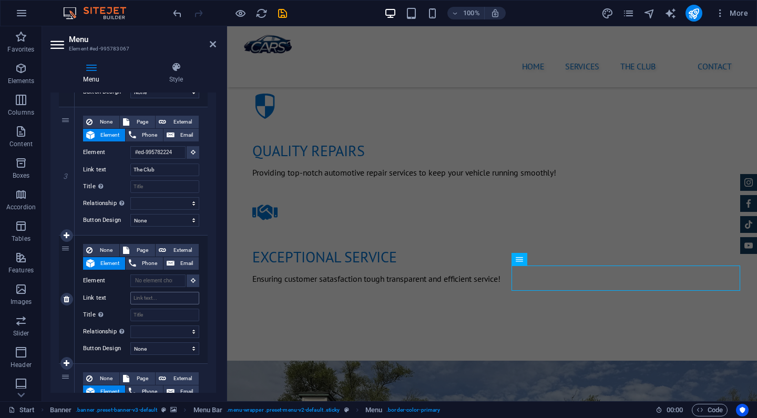
scroll to position [1068, 0]
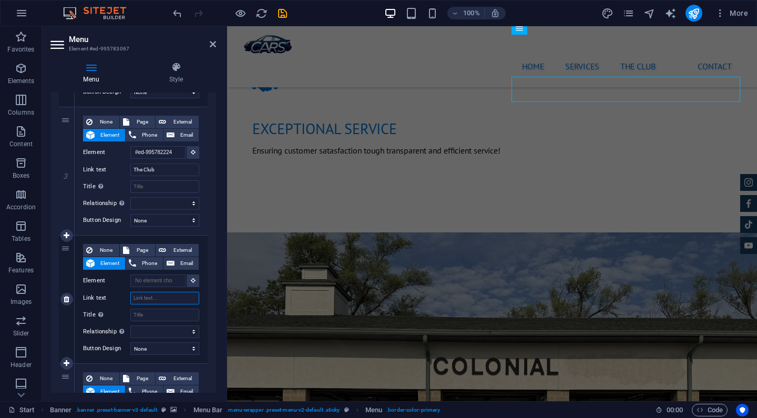
click at [155, 299] on input "Link text" at bounding box center [164, 298] width 69 height 13
type input "Gallery"
select select
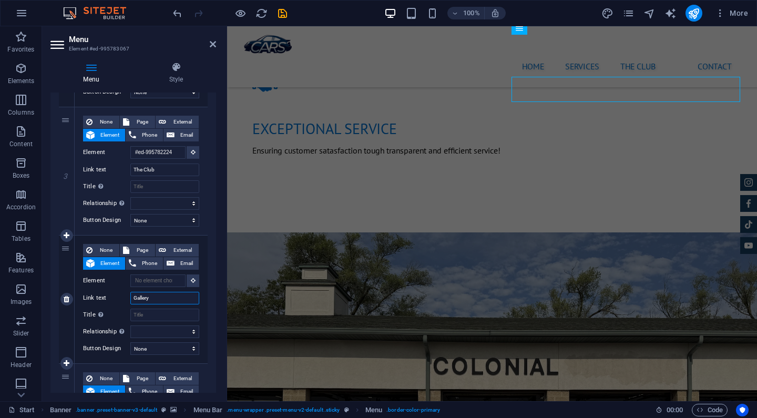
select select
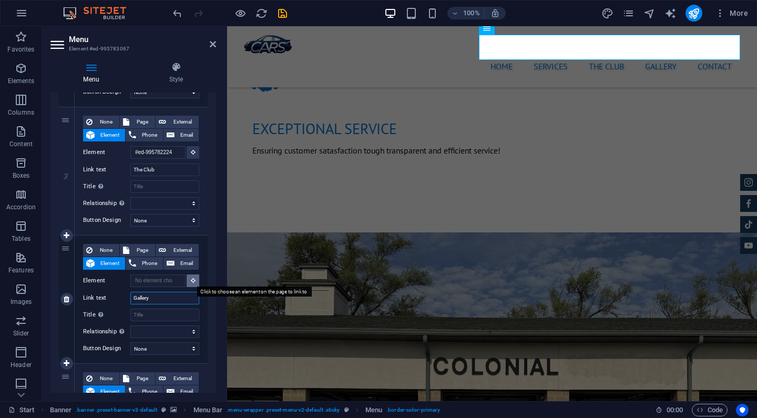
type input "Gallery"
click at [187, 280] on button at bounding box center [193, 280] width 13 height 13
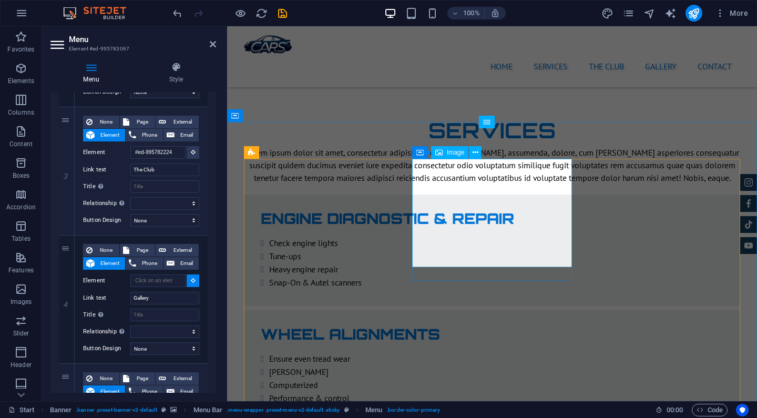
scroll to position [1630, 0]
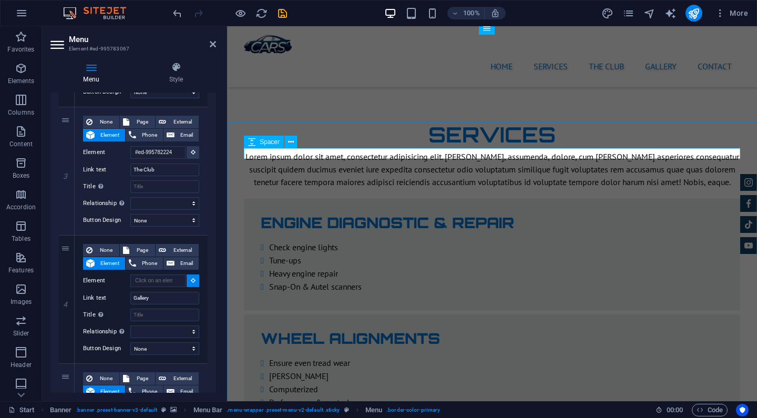
select select
type input "#ed-995782263"
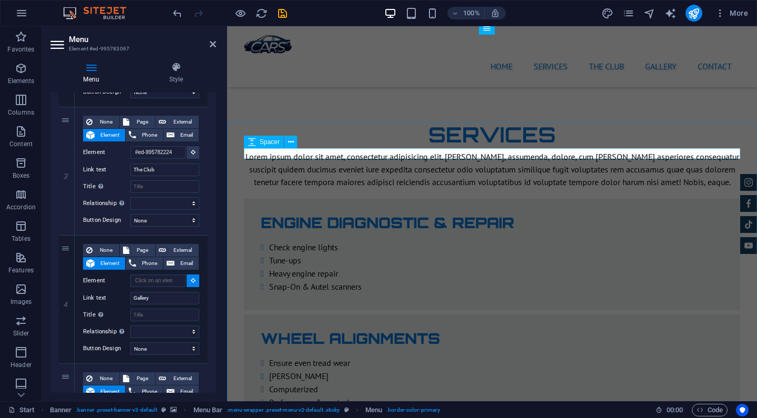
select select
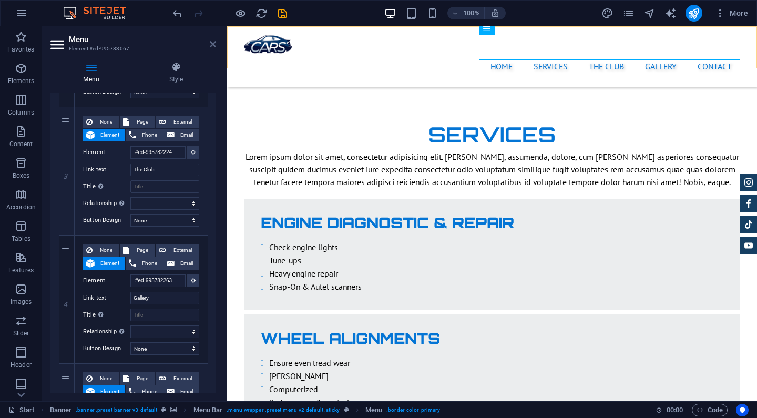
click at [211, 45] on icon at bounding box center [213, 44] width 6 height 8
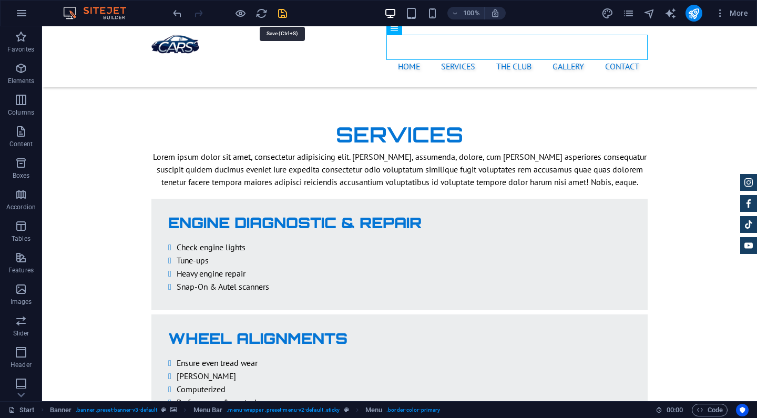
click at [284, 9] on icon "save" at bounding box center [282, 13] width 12 height 12
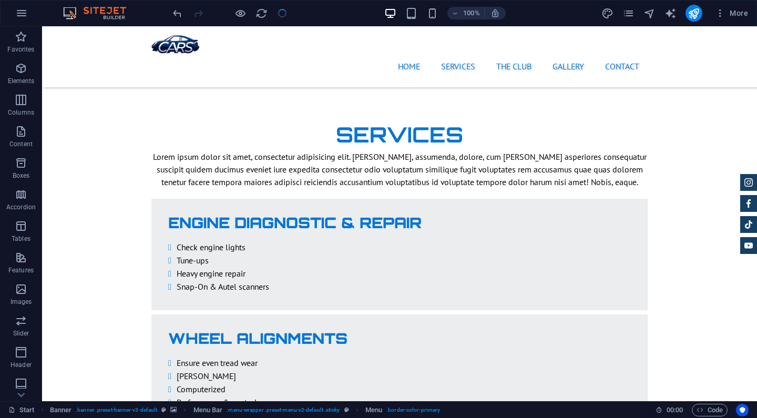
checkbox input "false"
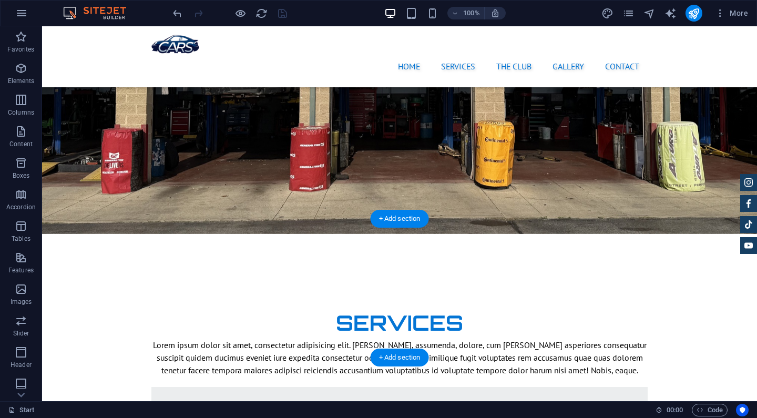
scroll to position [1393, 0]
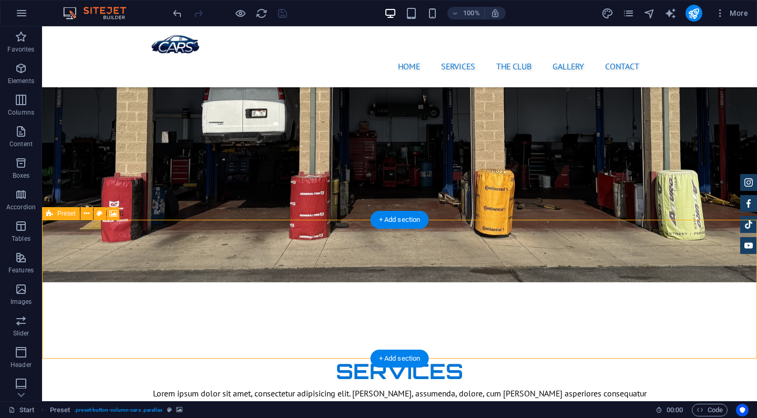
click at [49, 214] on icon at bounding box center [49, 213] width 7 height 13
click at [52, 214] on icon at bounding box center [49, 213] width 7 height 13
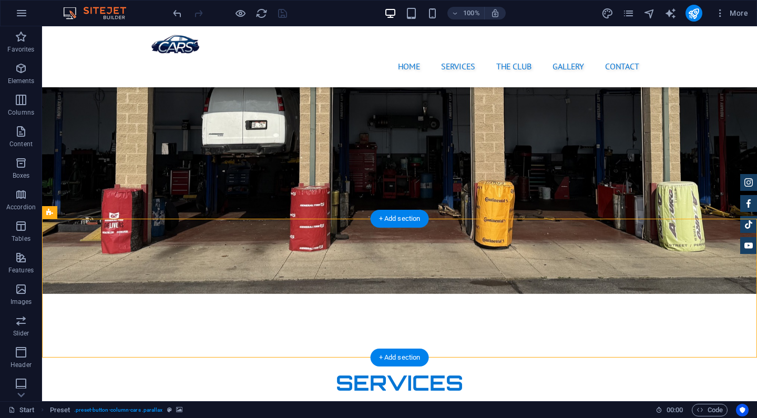
scroll to position [1395, 0]
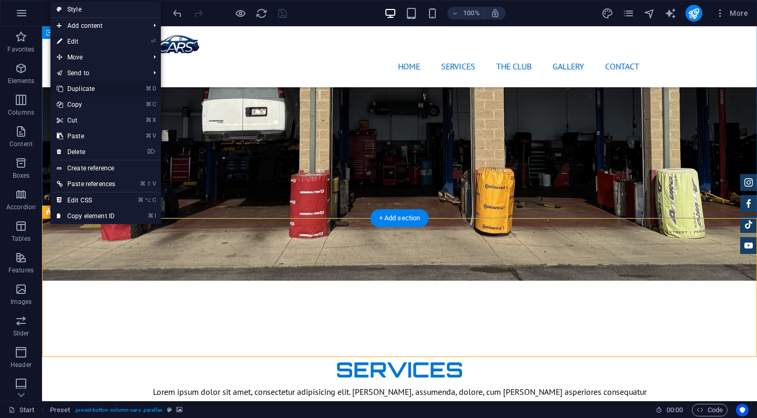
click at [102, 88] on link "⌘ D Duplicate" at bounding box center [85, 89] width 71 height 16
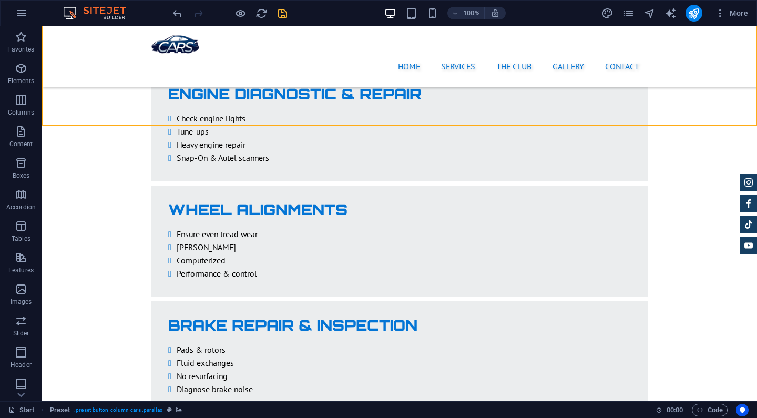
scroll to position [1765, 0]
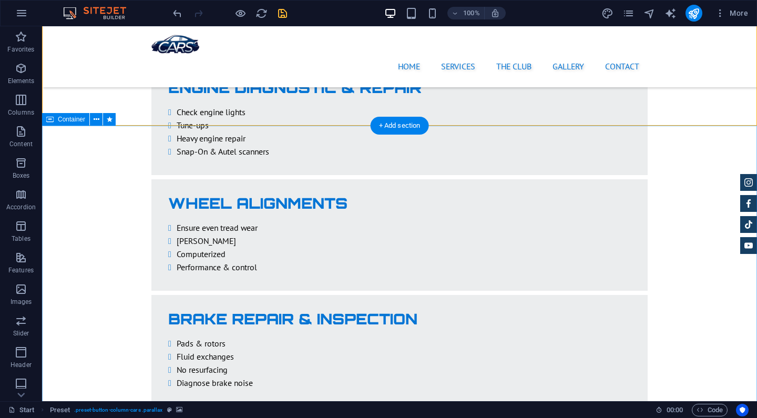
click at [57, 123] on div "Container" at bounding box center [65, 119] width 47 height 13
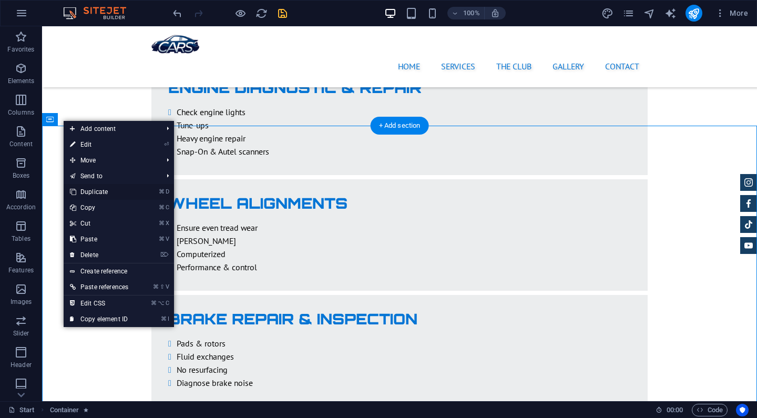
click at [117, 191] on link "⌘ D Duplicate" at bounding box center [99, 192] width 71 height 16
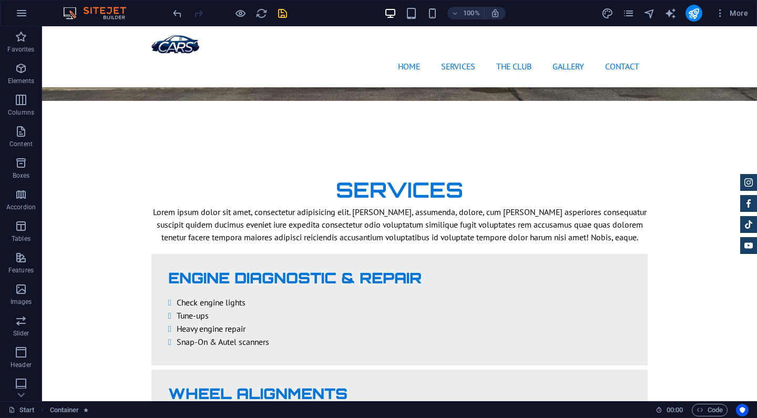
scroll to position [1572, 0]
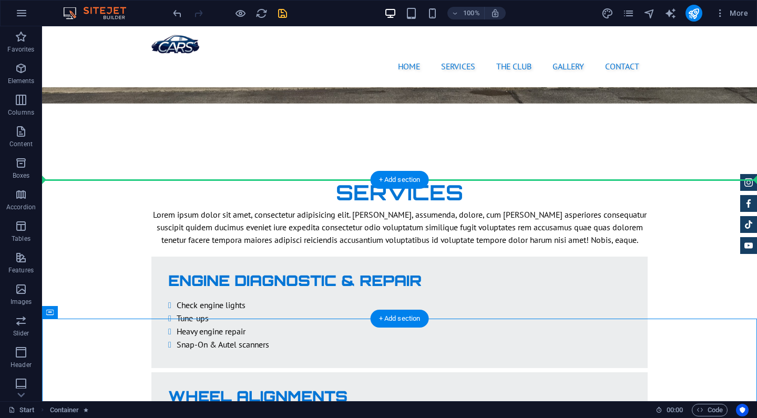
drag, startPoint x: 73, startPoint y: 313, endPoint x: 61, endPoint y: 169, distance: 144.5
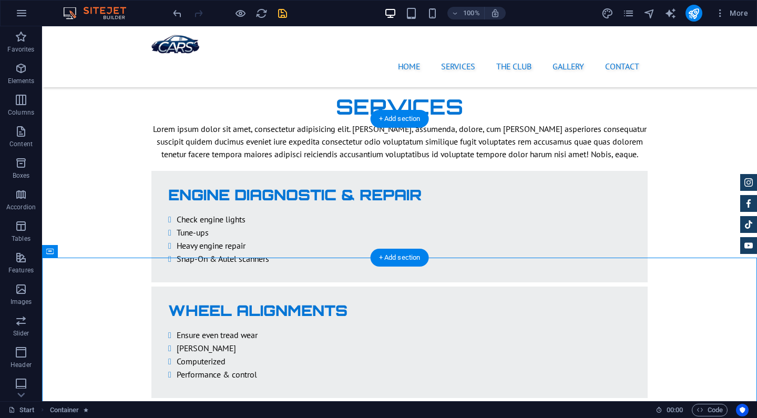
scroll to position [1580, 0]
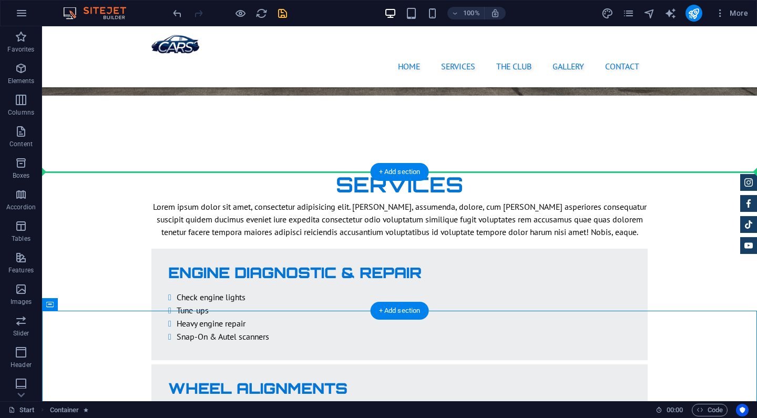
drag, startPoint x: 91, startPoint y: 330, endPoint x: 91, endPoint y: 176, distance: 154.0
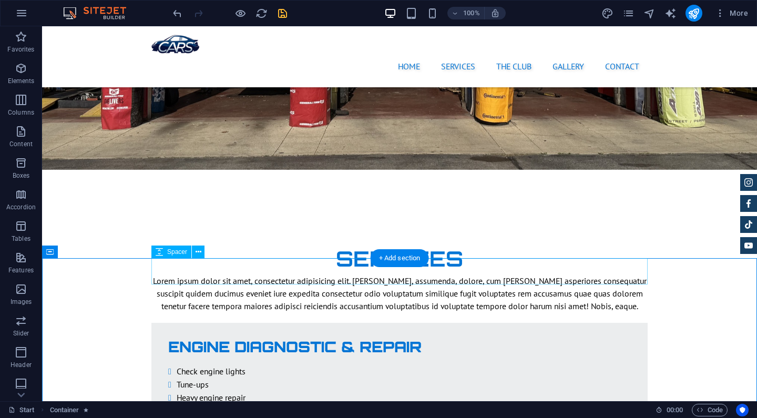
scroll to position [1491, 0]
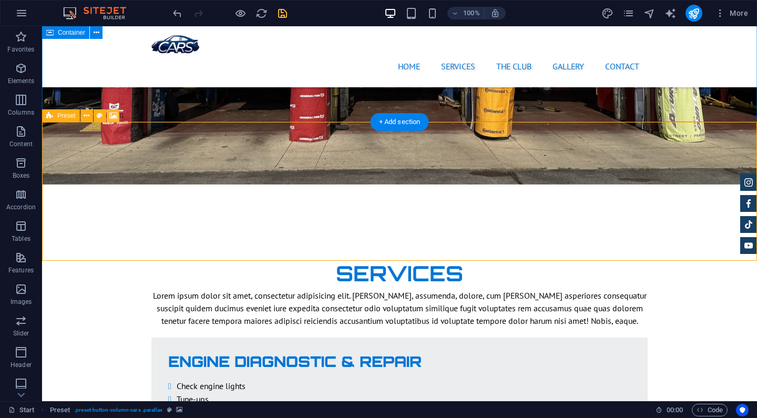
click at [111, 113] on icon at bounding box center [113, 115] width 8 height 11
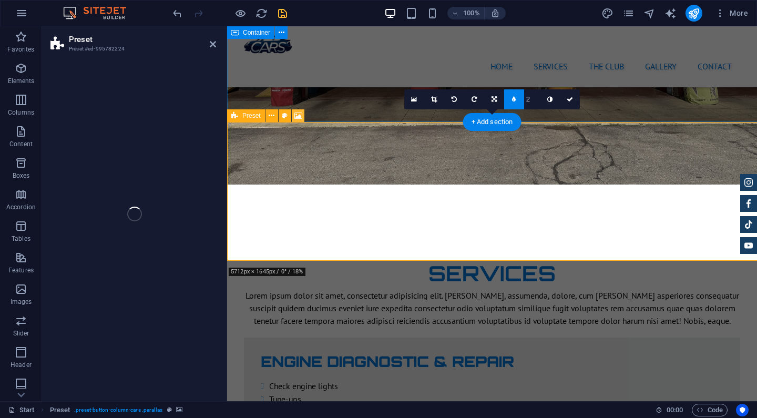
select select "%"
select select "px"
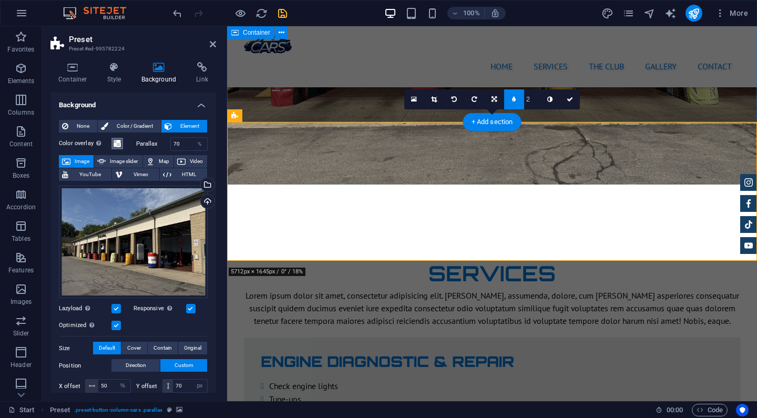
click at [119, 144] on span at bounding box center [117, 143] width 8 height 8
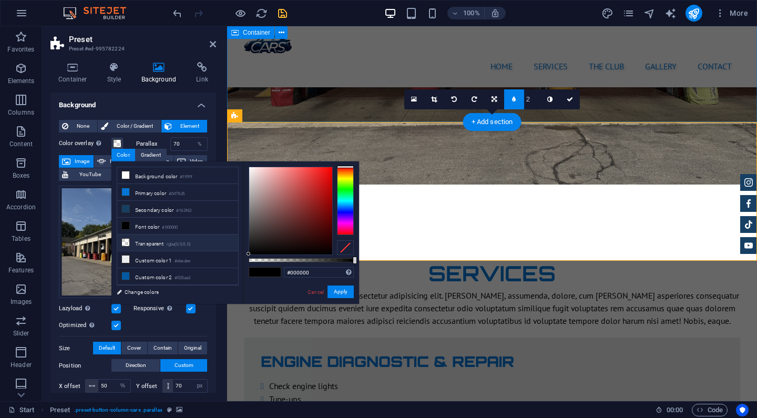
click at [160, 245] on li "Transparent rgba(0,0,0,.0)" at bounding box center [177, 242] width 121 height 17
type input "rgba(0, 0, 0, 0)"
click at [342, 291] on button "Apply" at bounding box center [340, 291] width 26 height 13
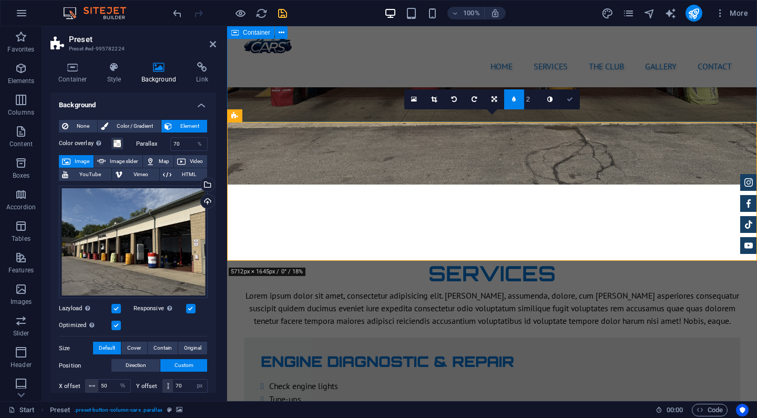
click at [571, 98] on icon at bounding box center [570, 99] width 6 height 6
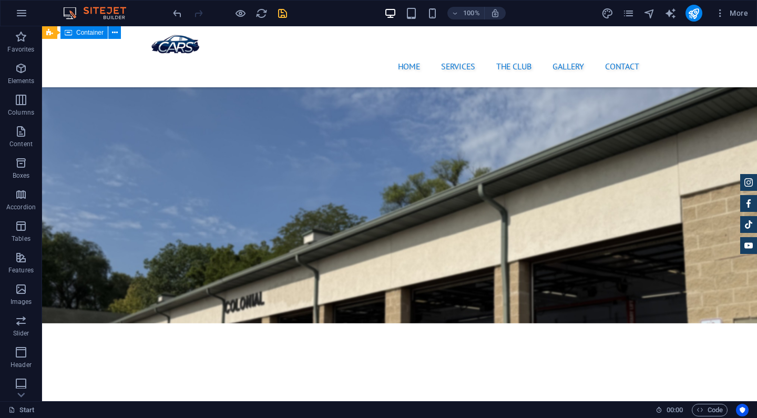
scroll to position [1873, 0]
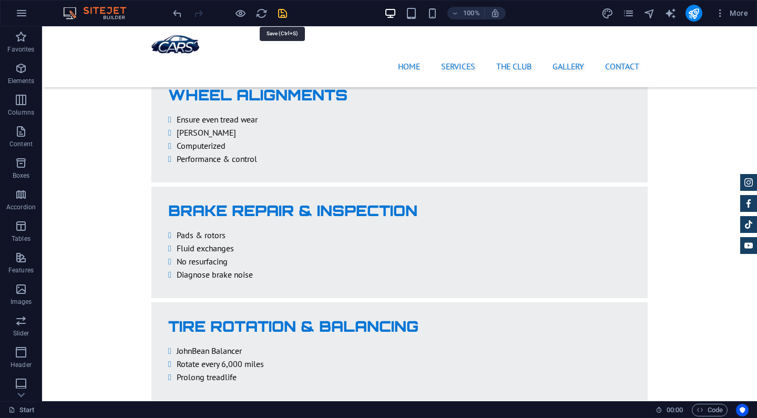
click at [283, 11] on icon "save" at bounding box center [282, 13] width 12 height 12
checkbox input "false"
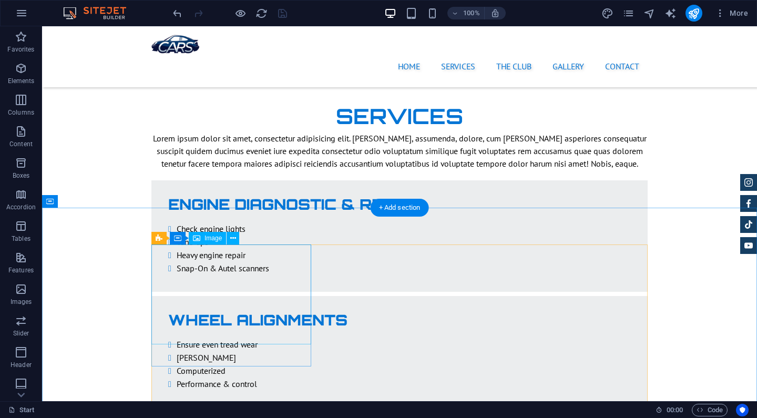
scroll to position [1535, 0]
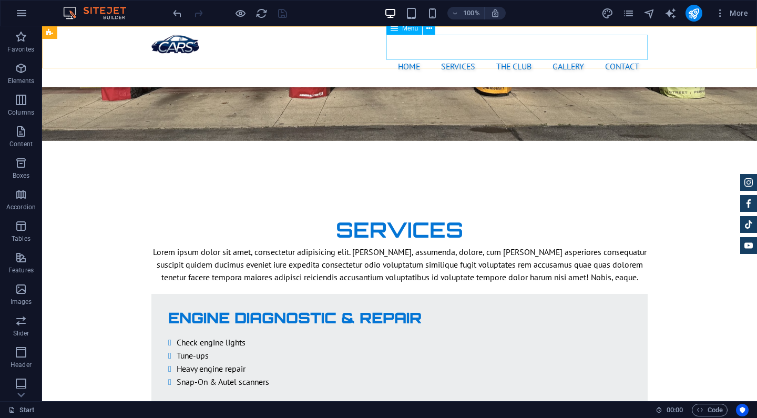
click at [519, 54] on nav "Home Services The Club Gallery Contact" at bounding box center [399, 66] width 496 height 25
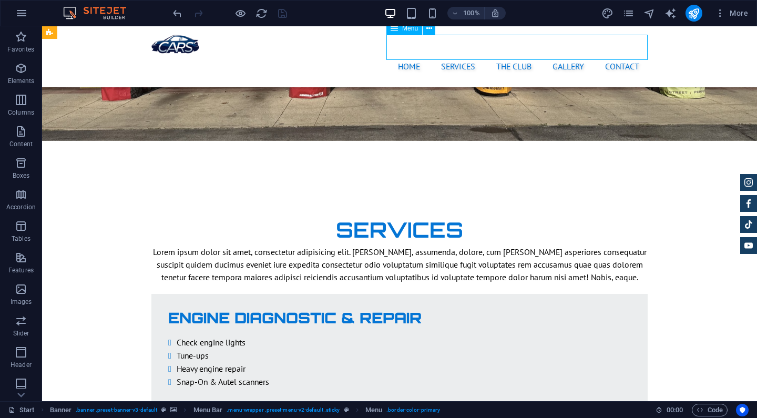
click at [519, 54] on nav "Home Services The Club Gallery Contact" at bounding box center [399, 66] width 496 height 25
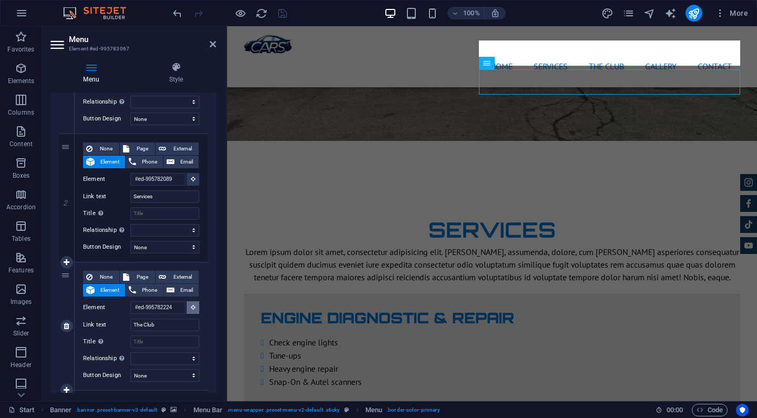
scroll to position [1493, 0]
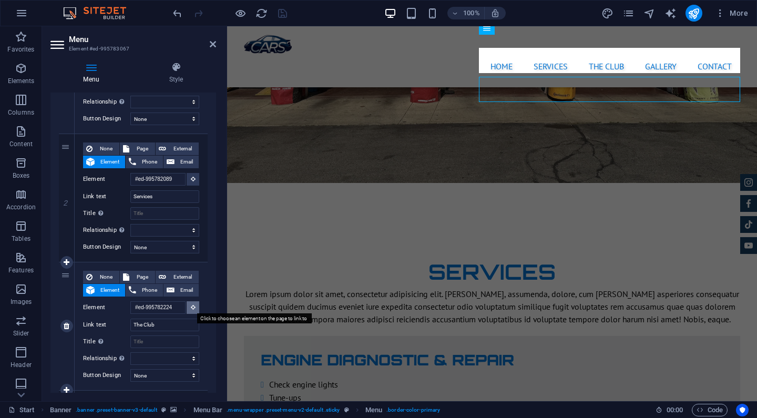
click at [191, 310] on button at bounding box center [193, 307] width 13 height 13
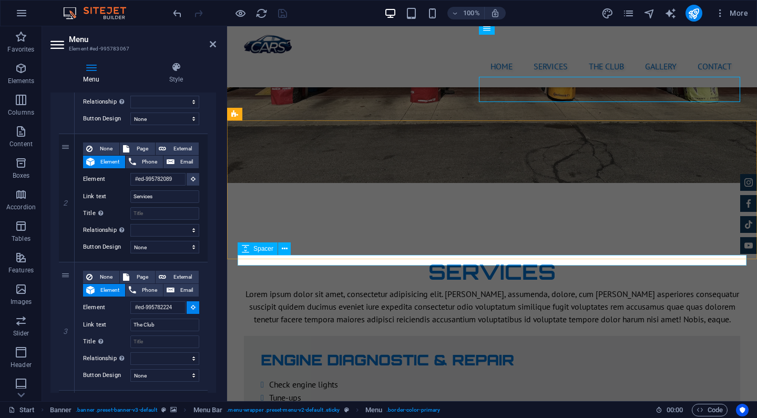
select select
type input "#ed-1001836549"
select select
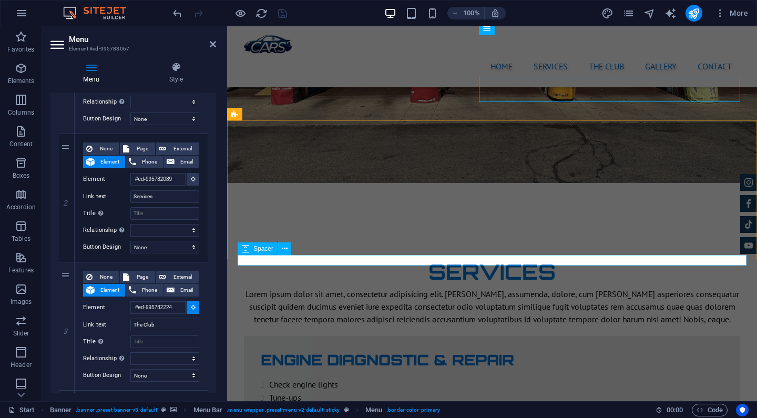
select select
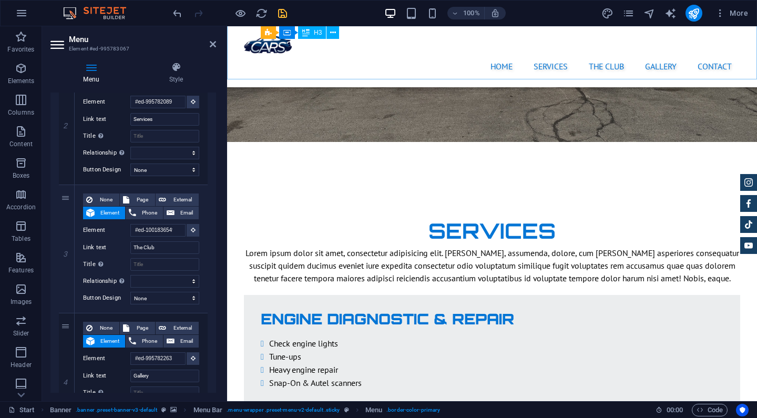
scroll to position [1571, 0]
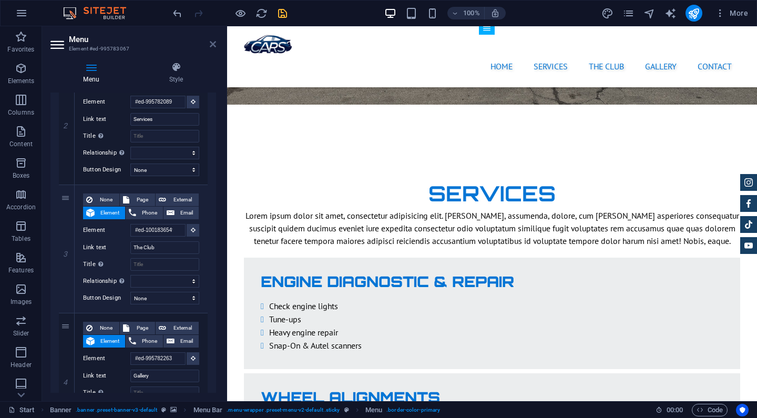
drag, startPoint x: 210, startPoint y: 48, endPoint x: 170, endPoint y: 22, distance: 47.5
click at [210, 48] on icon at bounding box center [213, 44] width 6 height 8
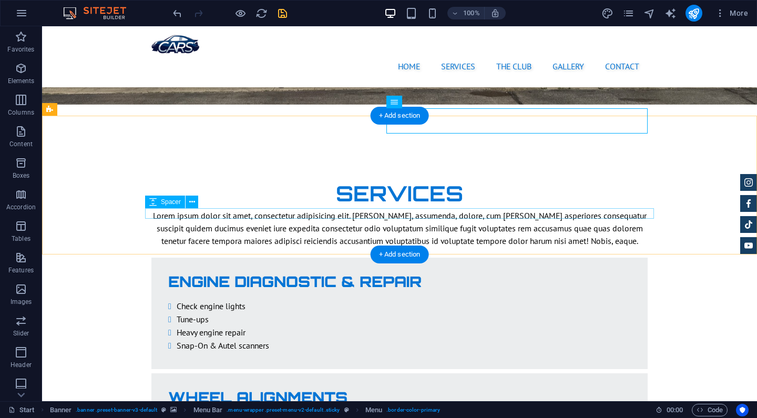
scroll to position [1496, 0]
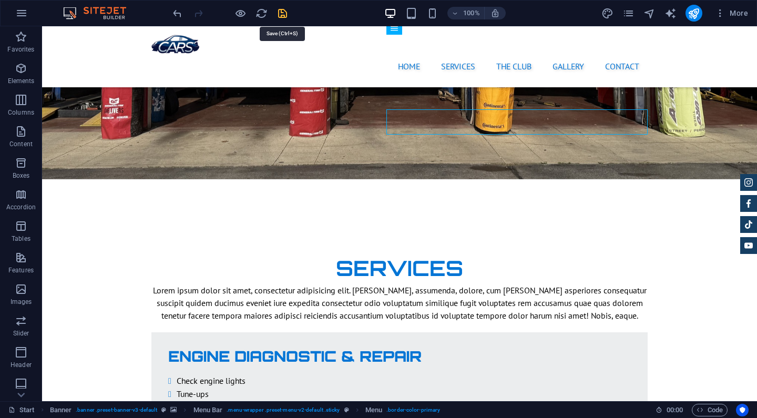
click at [285, 12] on icon "save" at bounding box center [282, 13] width 12 height 12
checkbox input "false"
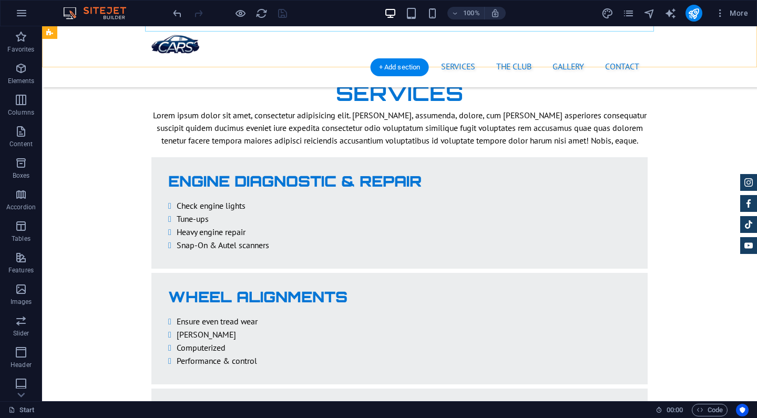
scroll to position [1684, 0]
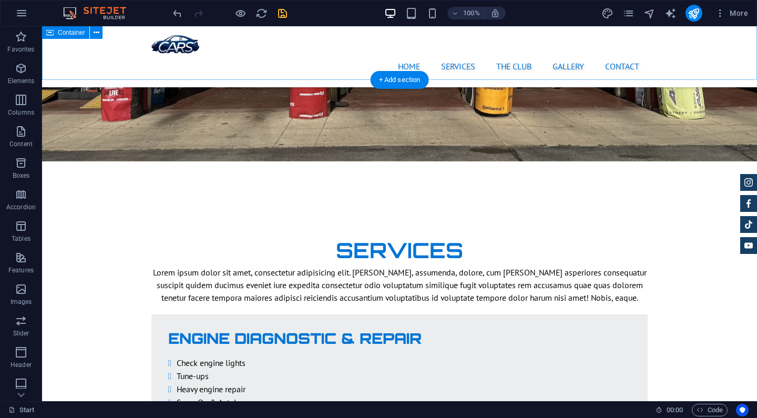
scroll to position [1496, 0]
